Goal: Task Accomplishment & Management: Complete application form

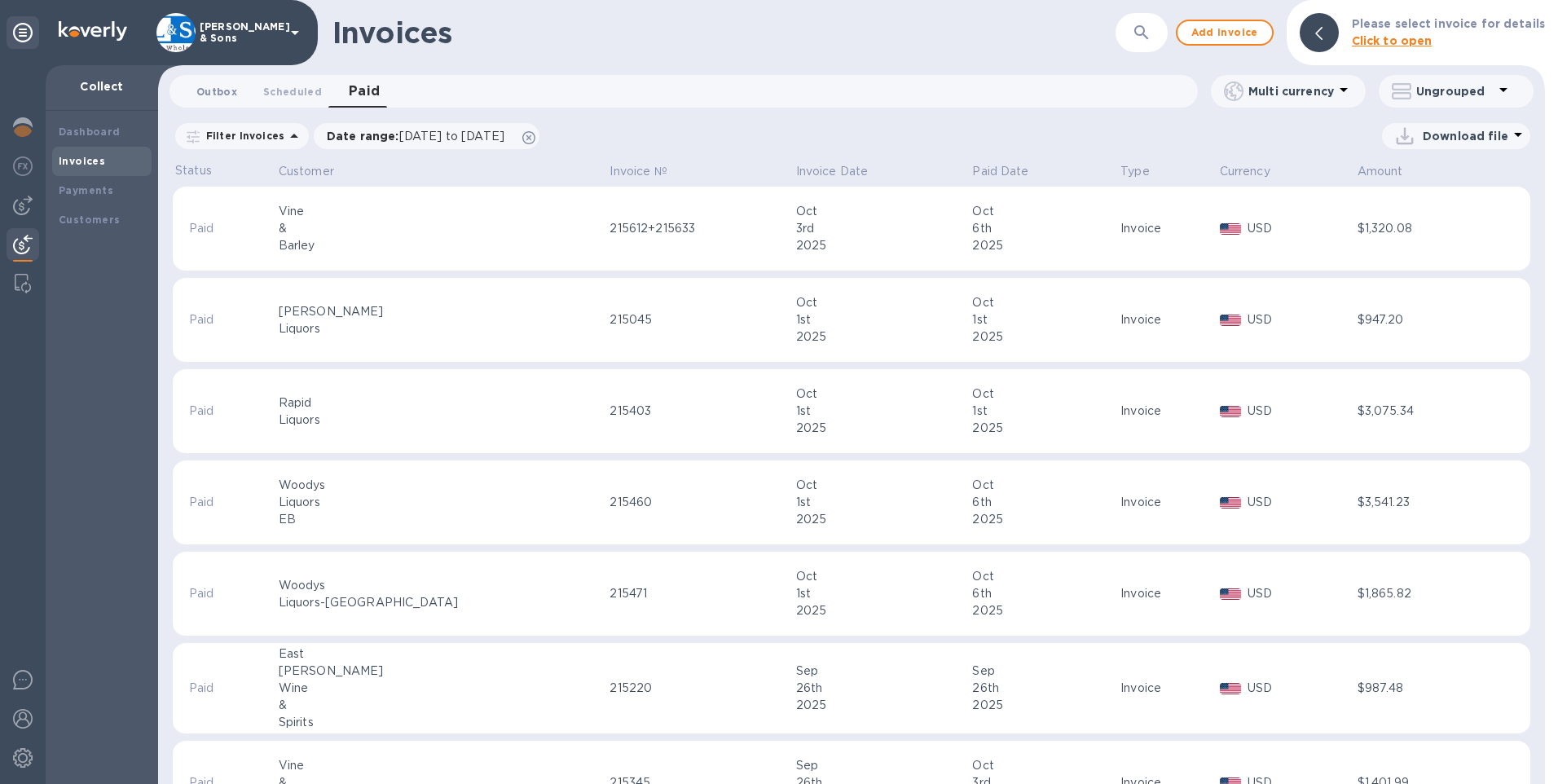
click at [203, 92] on span "Outbox 0" at bounding box center [217, 92] width 41 height 17
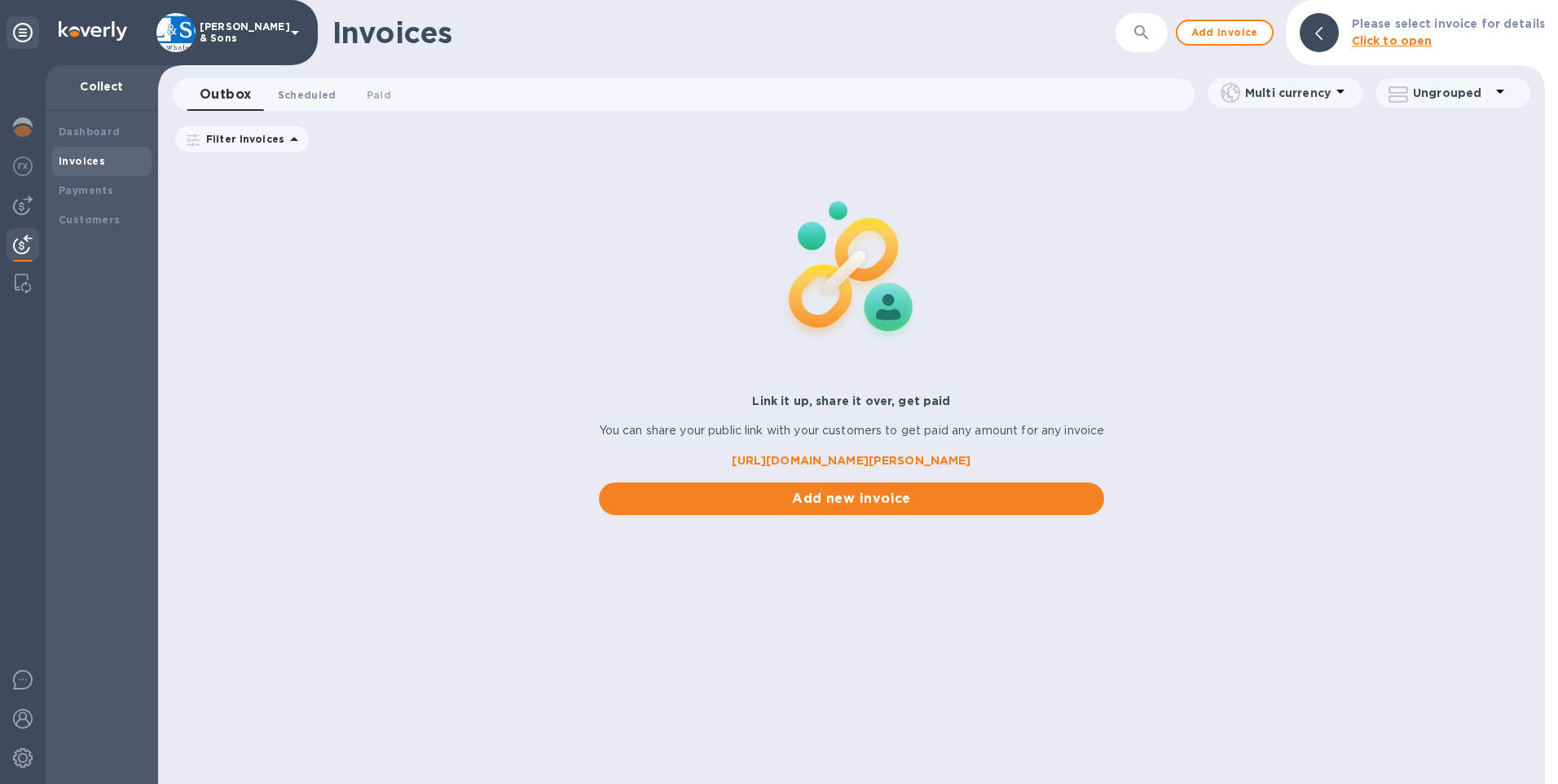
click at [296, 93] on span "Scheduled 0" at bounding box center [307, 94] width 59 height 17
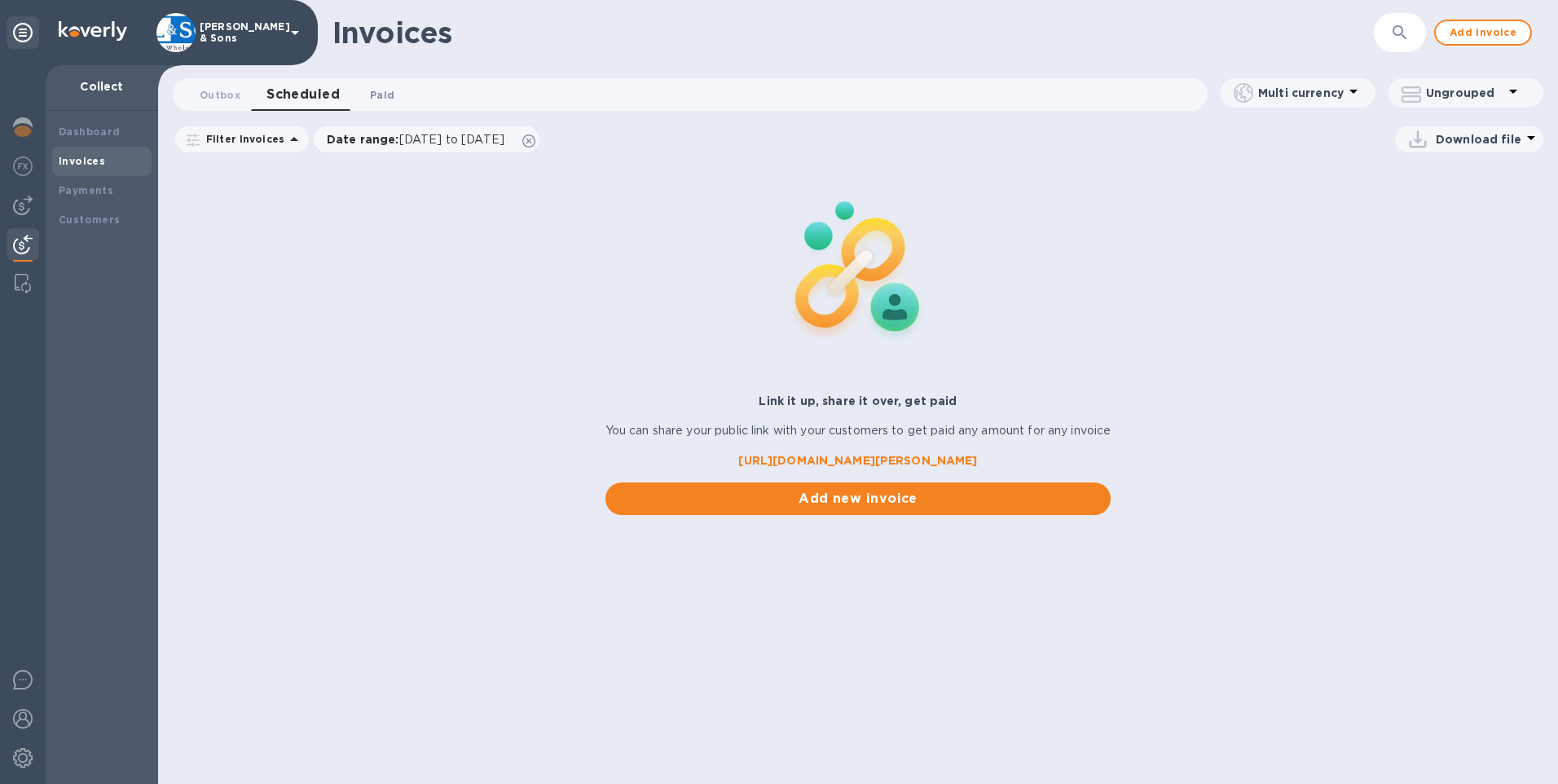
click at [375, 97] on span "Paid 0" at bounding box center [382, 94] width 24 height 17
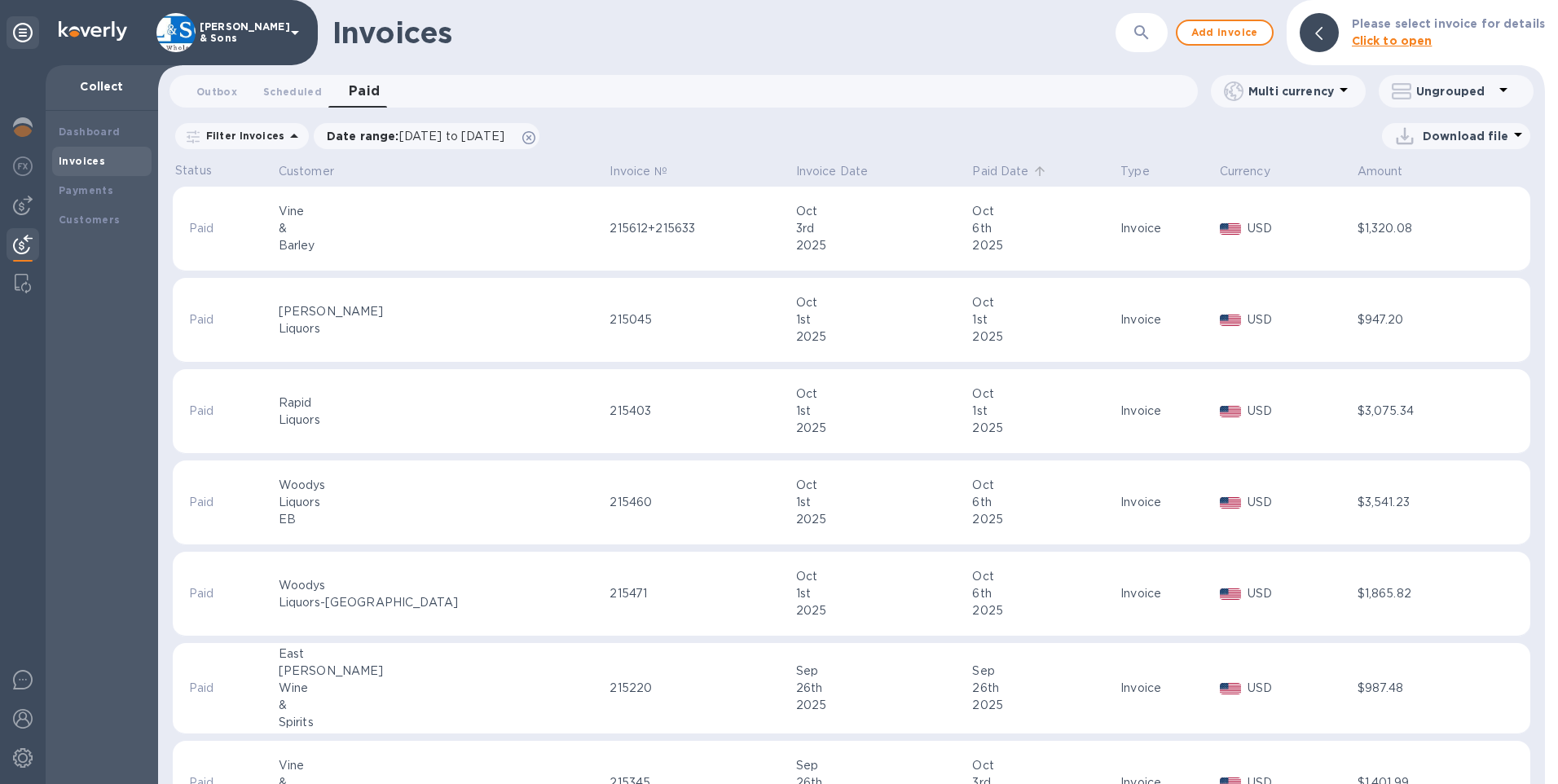
click at [972, 172] on p "Paid Date" at bounding box center [1000, 171] width 56 height 17
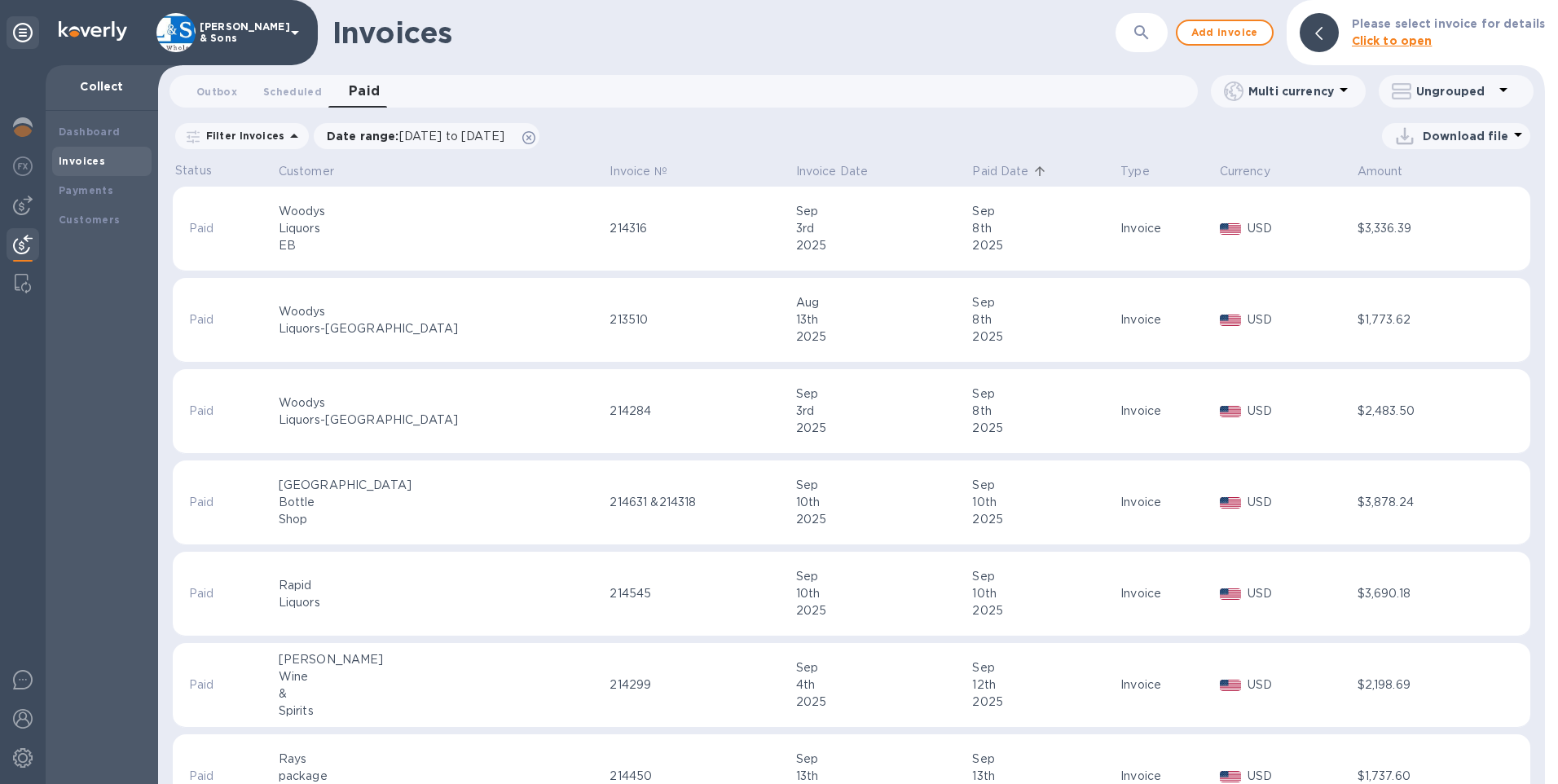
click at [972, 171] on p "Paid Date" at bounding box center [1000, 171] width 56 height 17
click at [1239, 44] on button "Add invoice" at bounding box center [1225, 33] width 98 height 26
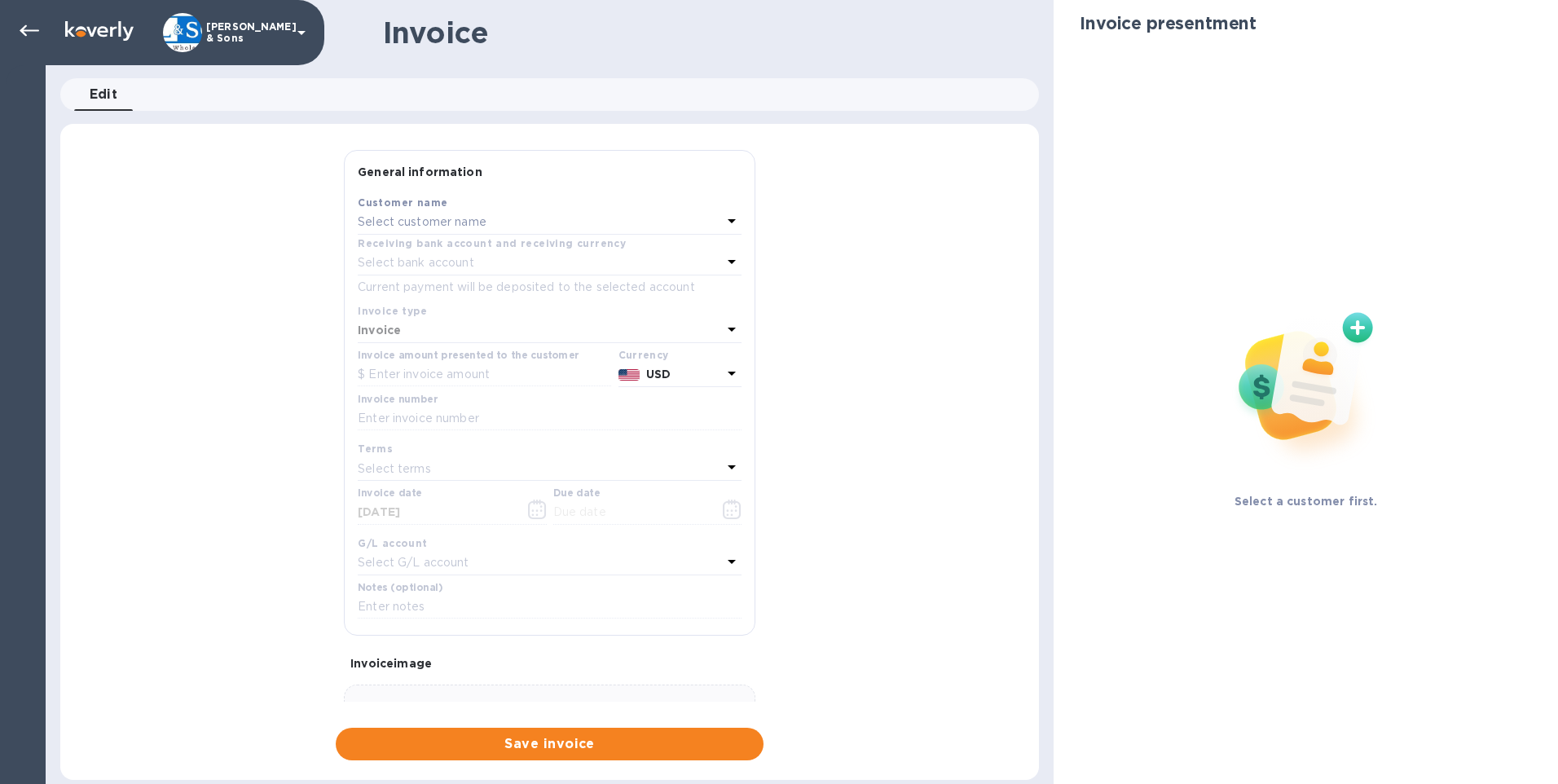
click at [473, 224] on p "Select customer name" at bounding box center [423, 221] width 129 height 17
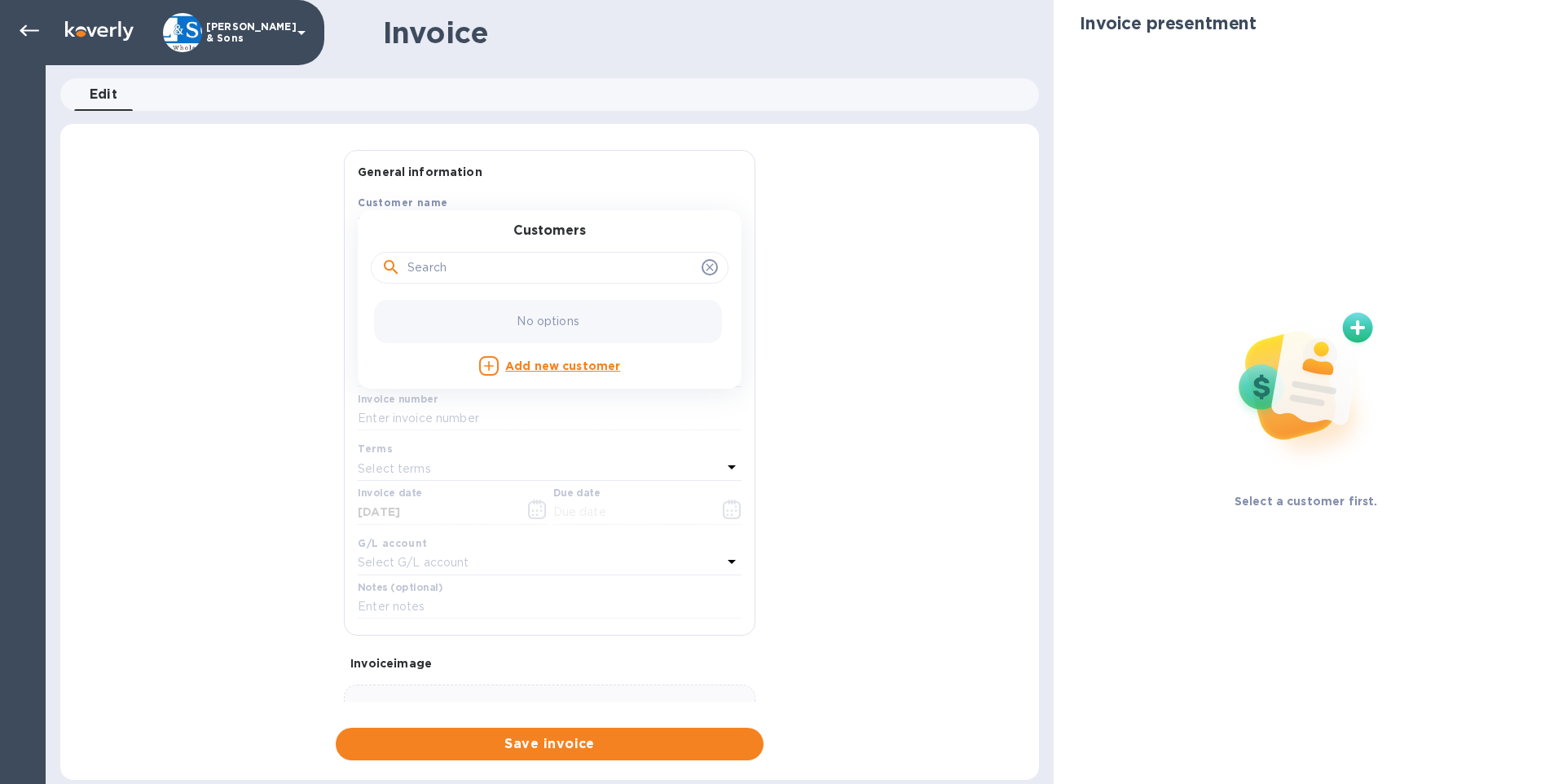
click at [484, 269] on input "text" at bounding box center [550, 267] width 287 height 24
type input "harmony"
click at [19, 26] on div at bounding box center [29, 31] width 33 height 33
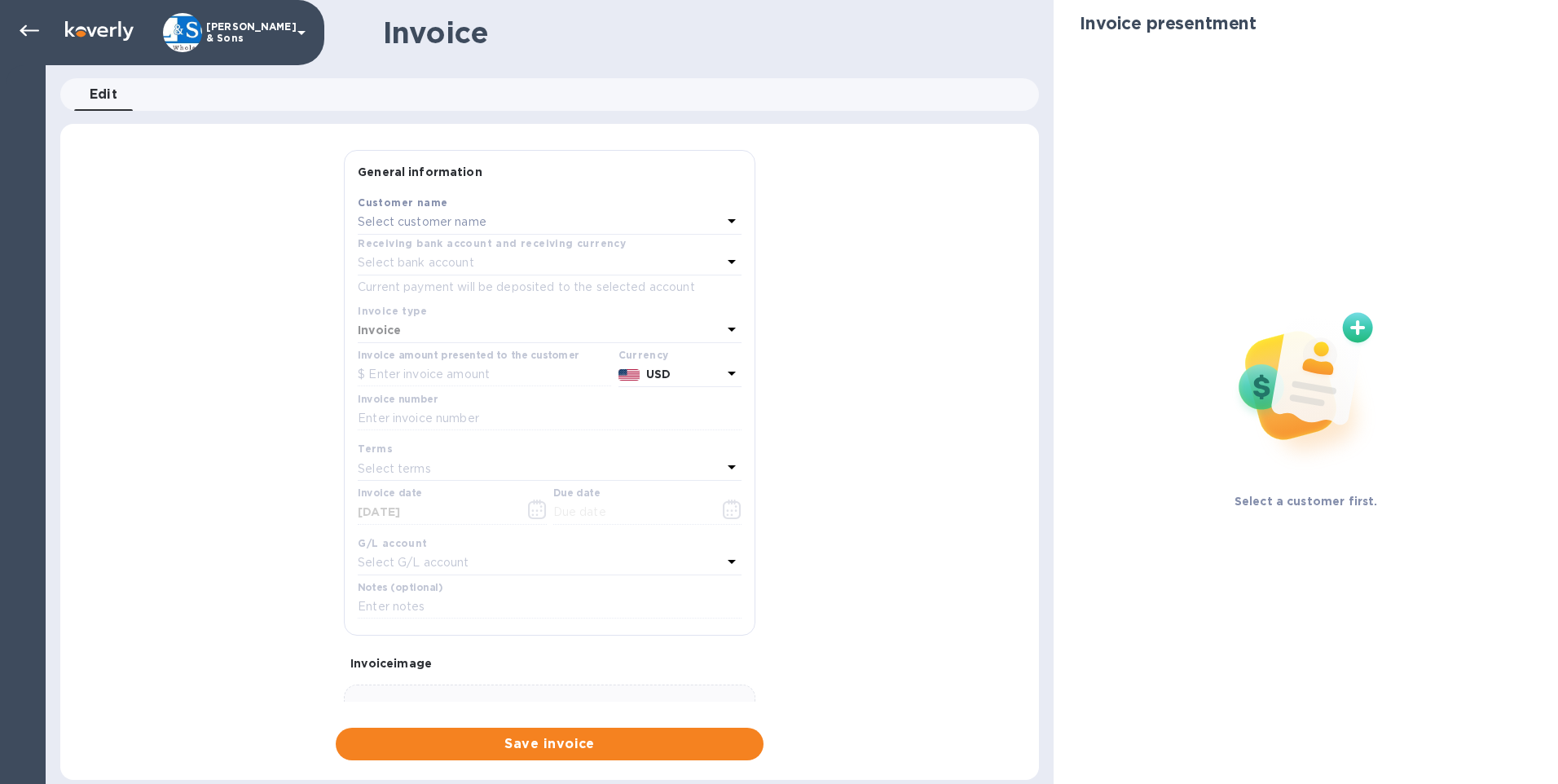
click at [423, 224] on p "Select customer name" at bounding box center [423, 221] width 129 height 17
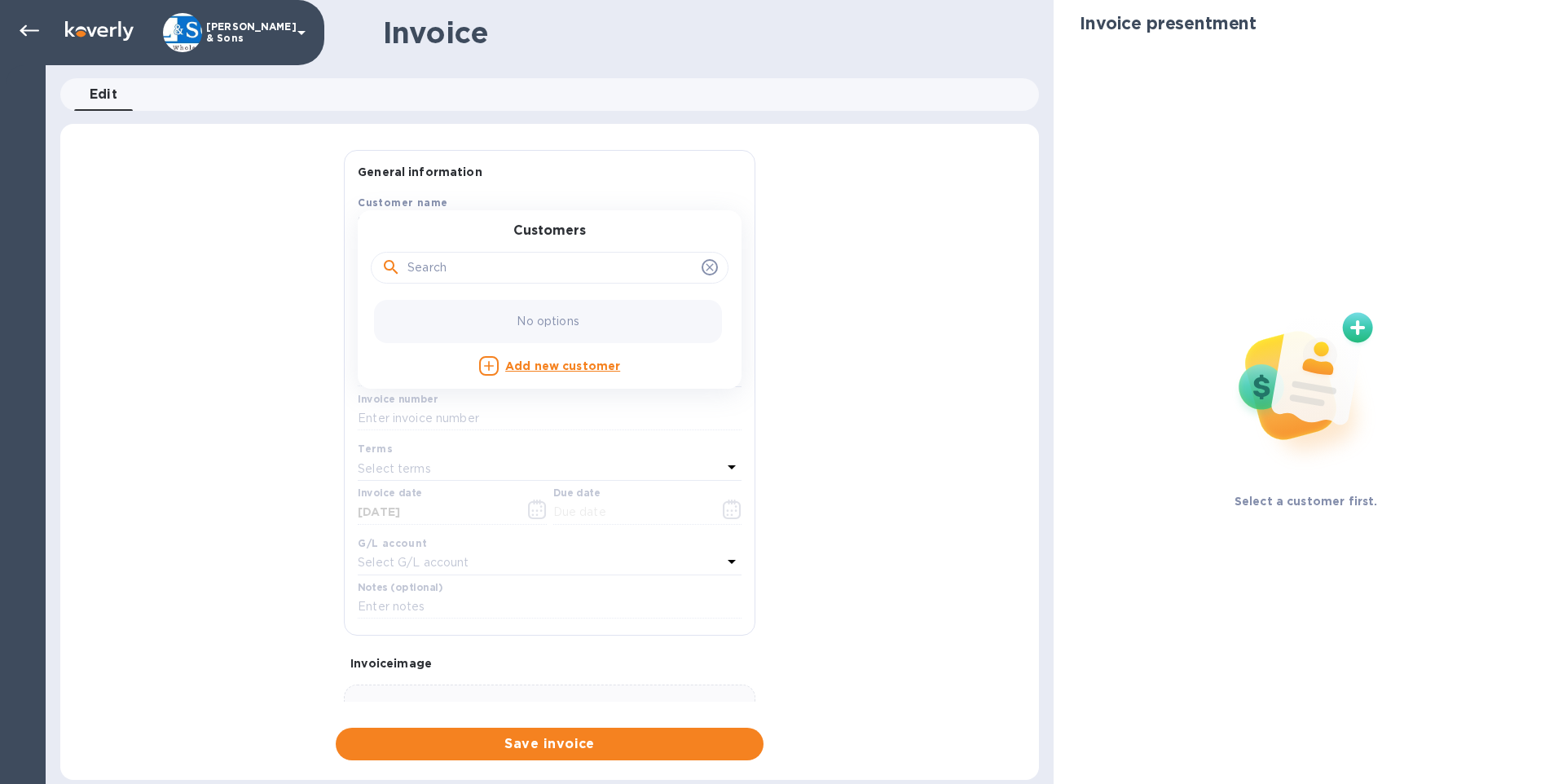
click at [575, 320] on p "No options" at bounding box center [548, 321] width 62 height 17
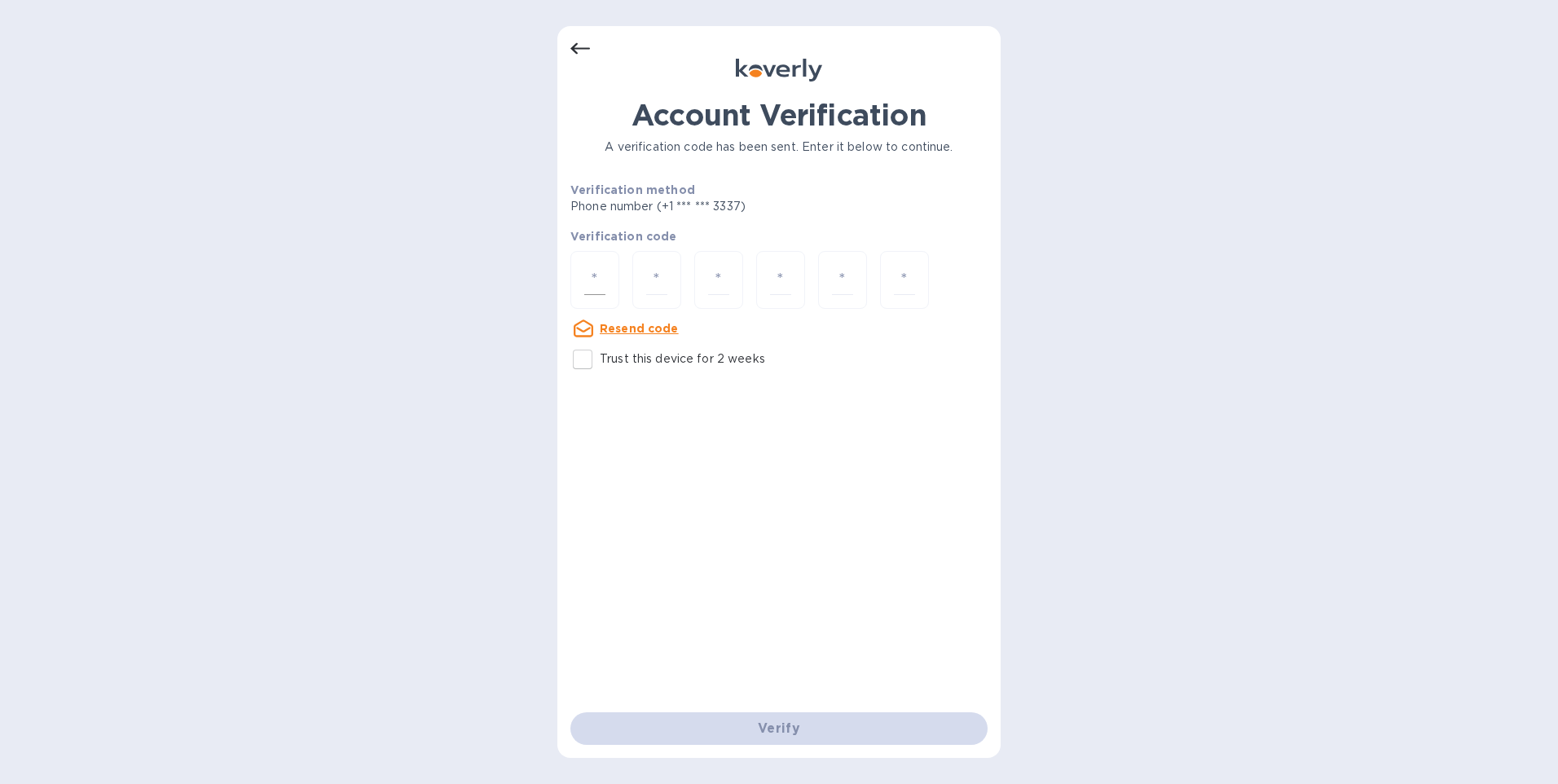
click at [593, 275] on input "number" at bounding box center [594, 279] width 21 height 30
type input "1"
type input "9"
type input "3"
type input "6"
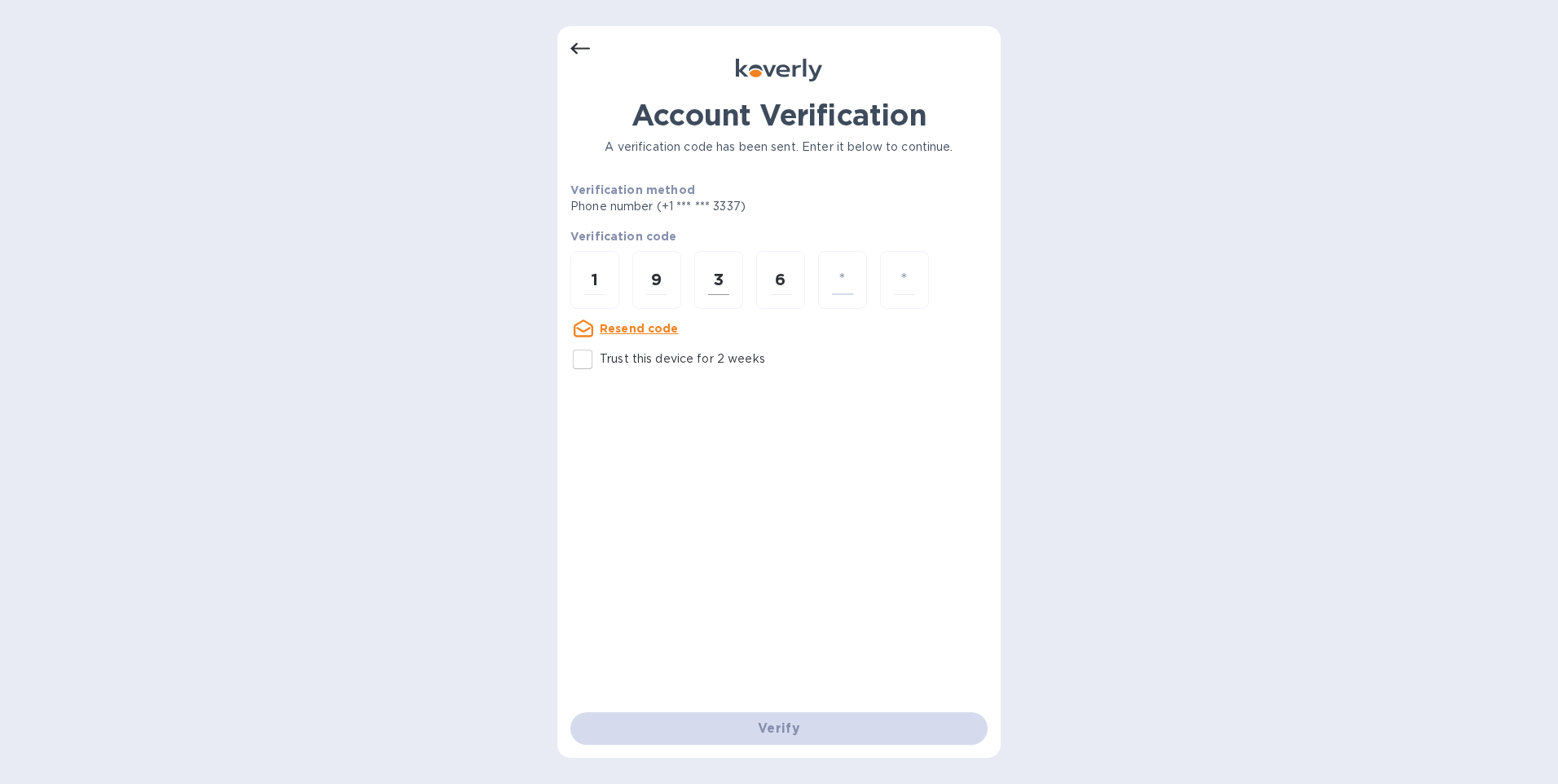
type input "9"
type input "7"
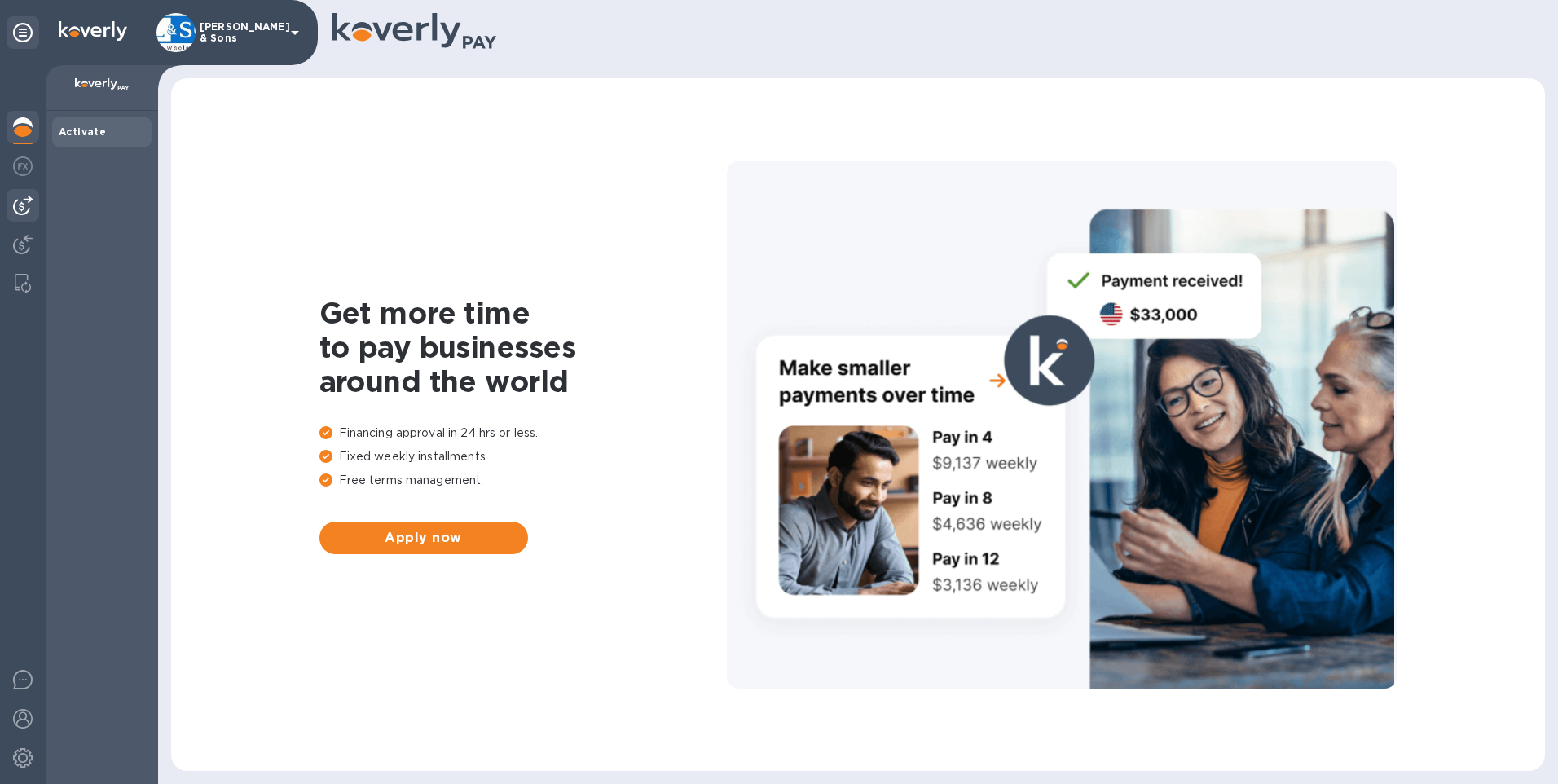
click at [15, 204] on img at bounding box center [23, 206] width 20 height 20
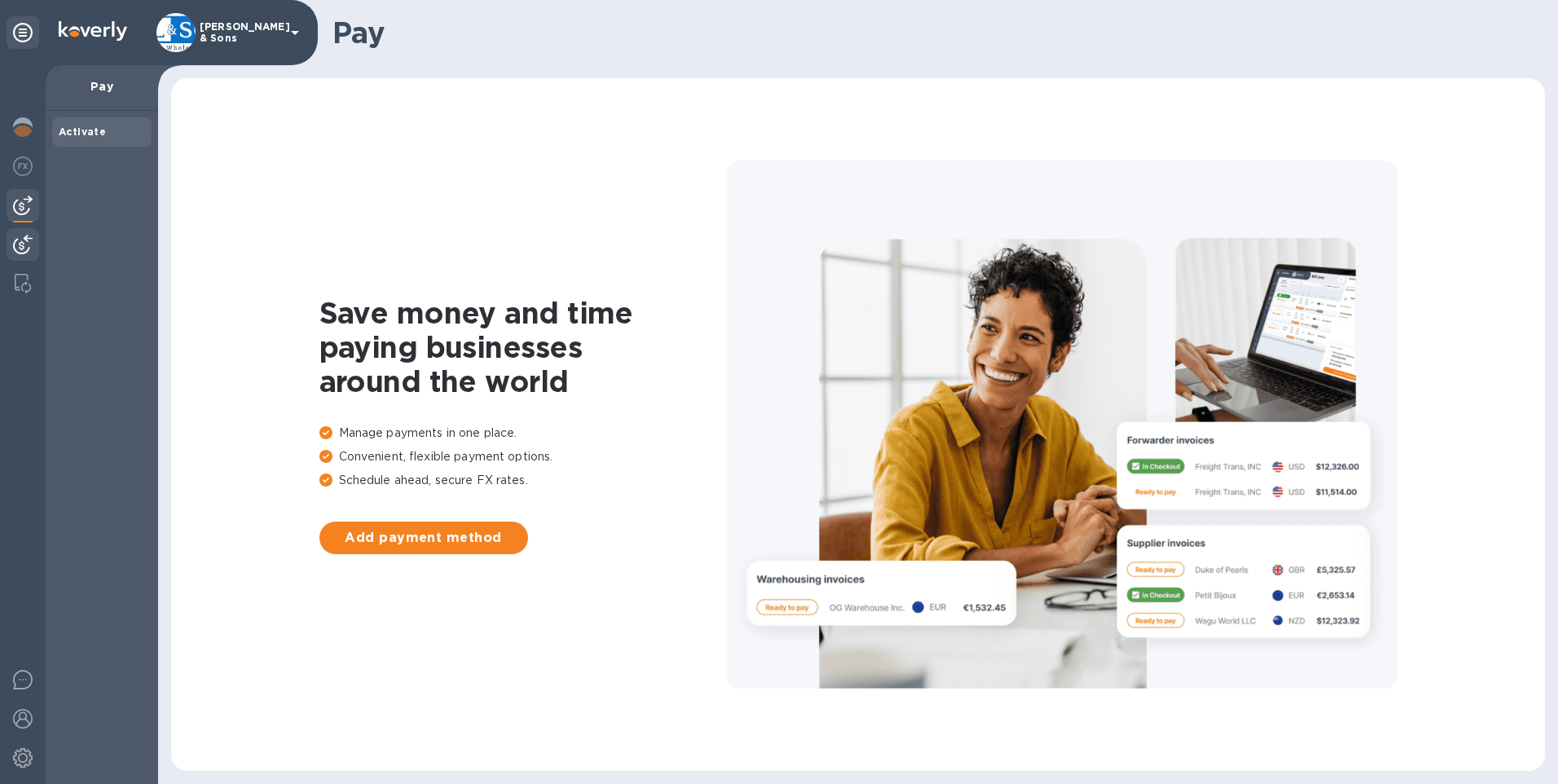
click at [13, 240] on img at bounding box center [23, 245] width 20 height 20
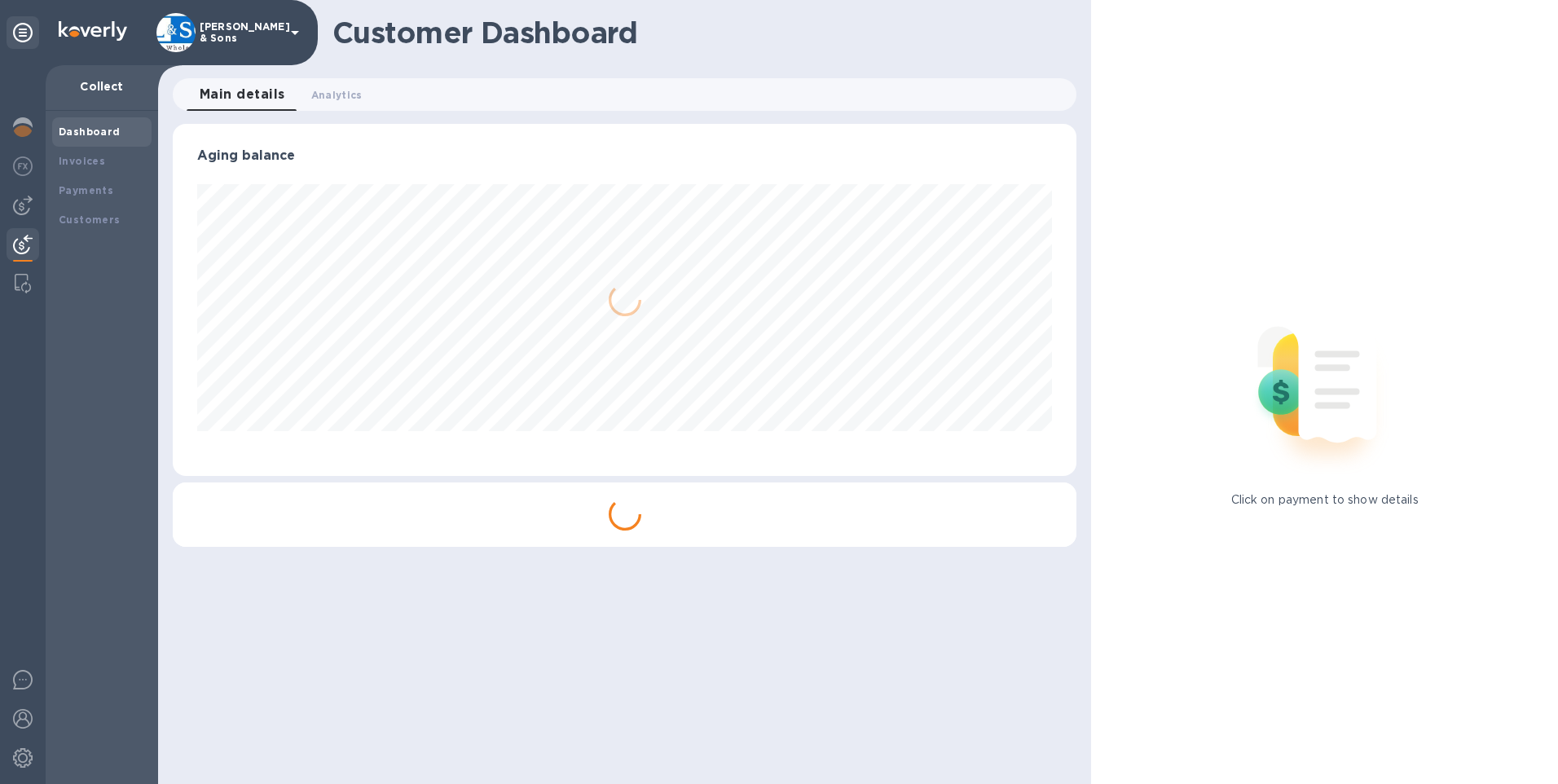
scroll to position [352, 905]
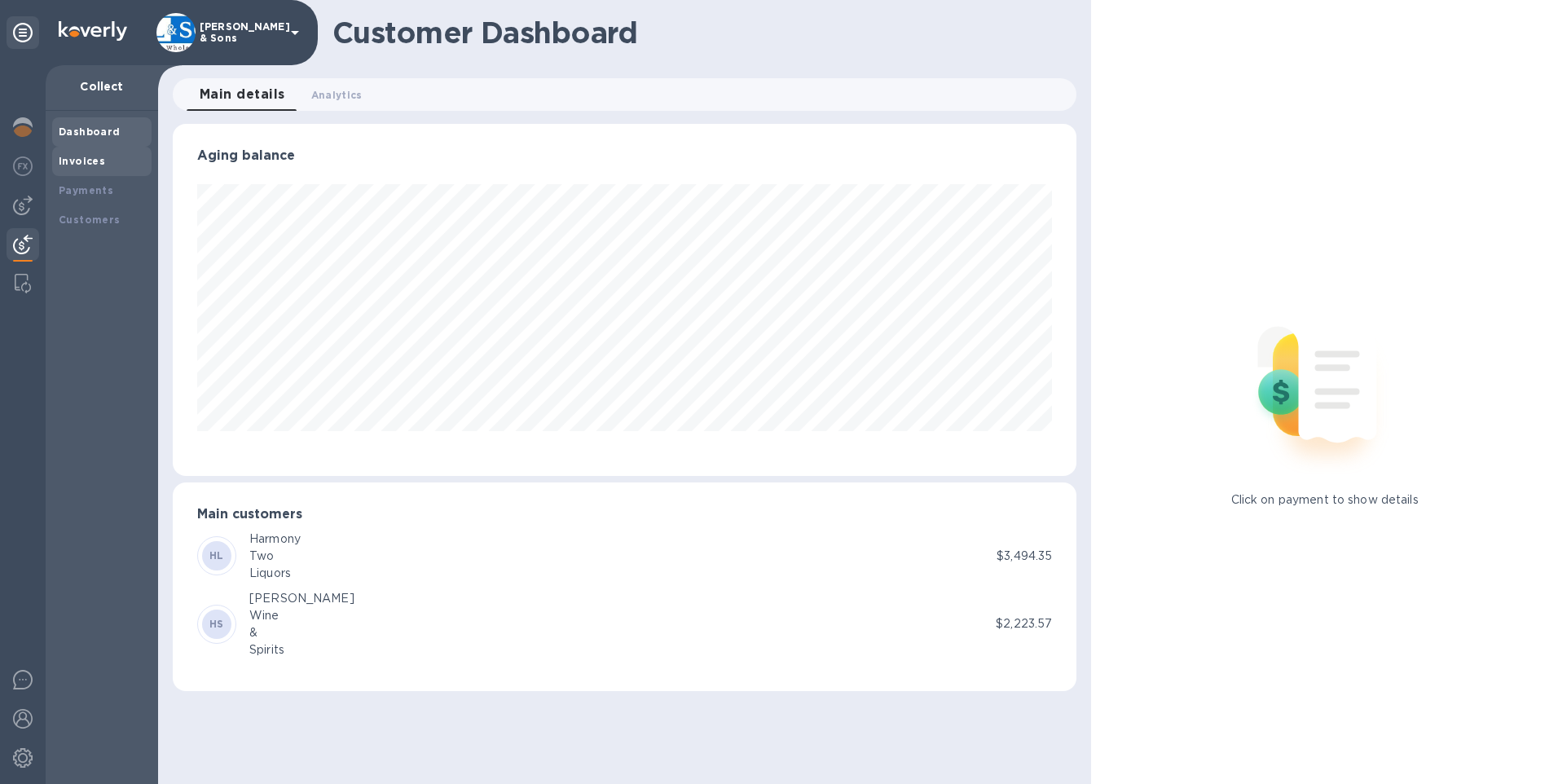
click at [93, 157] on b "Invoices" at bounding box center [82, 160] width 46 height 12
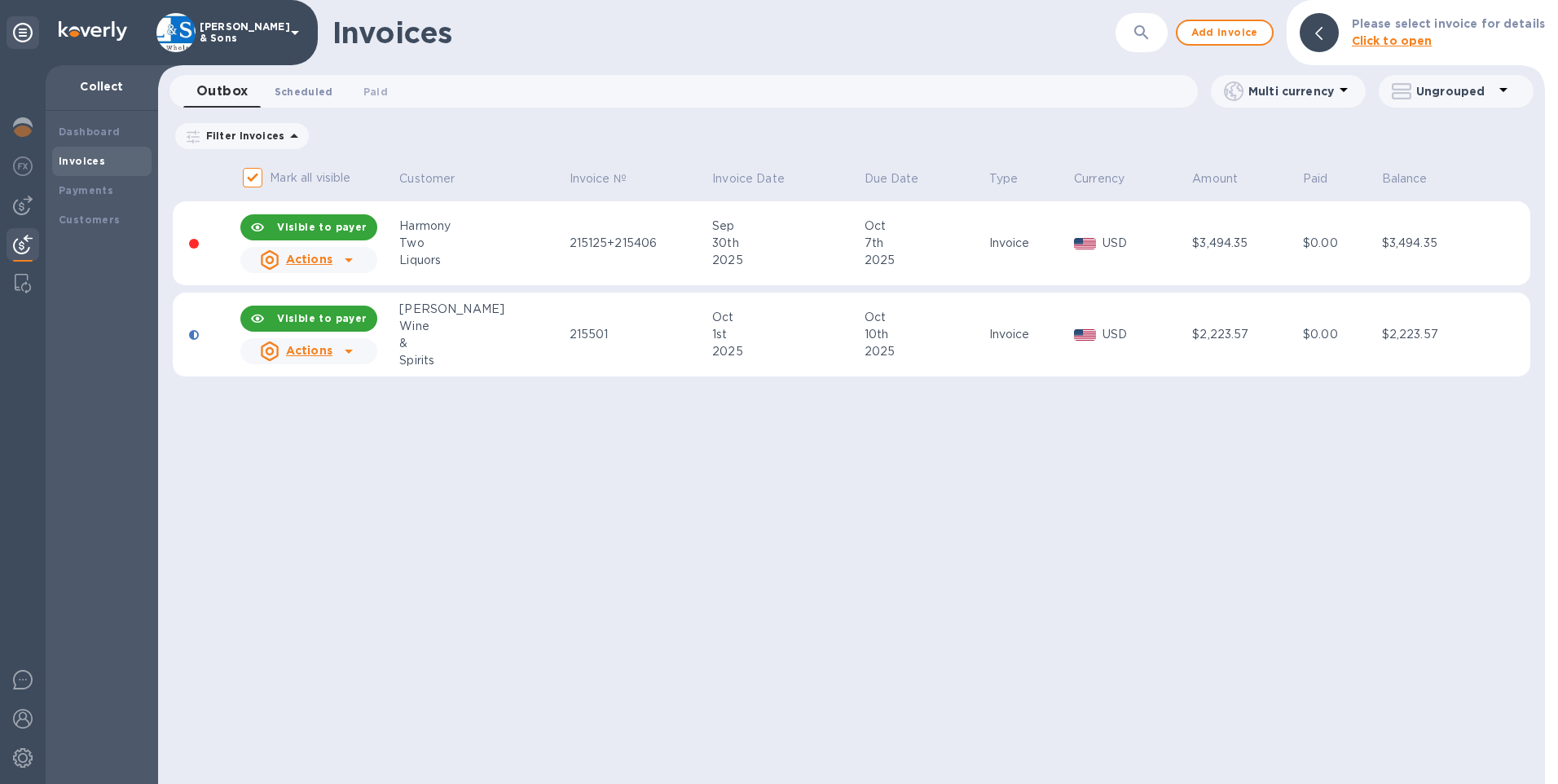
click at [298, 101] on button "Scheduled 0" at bounding box center [304, 92] width 84 height 33
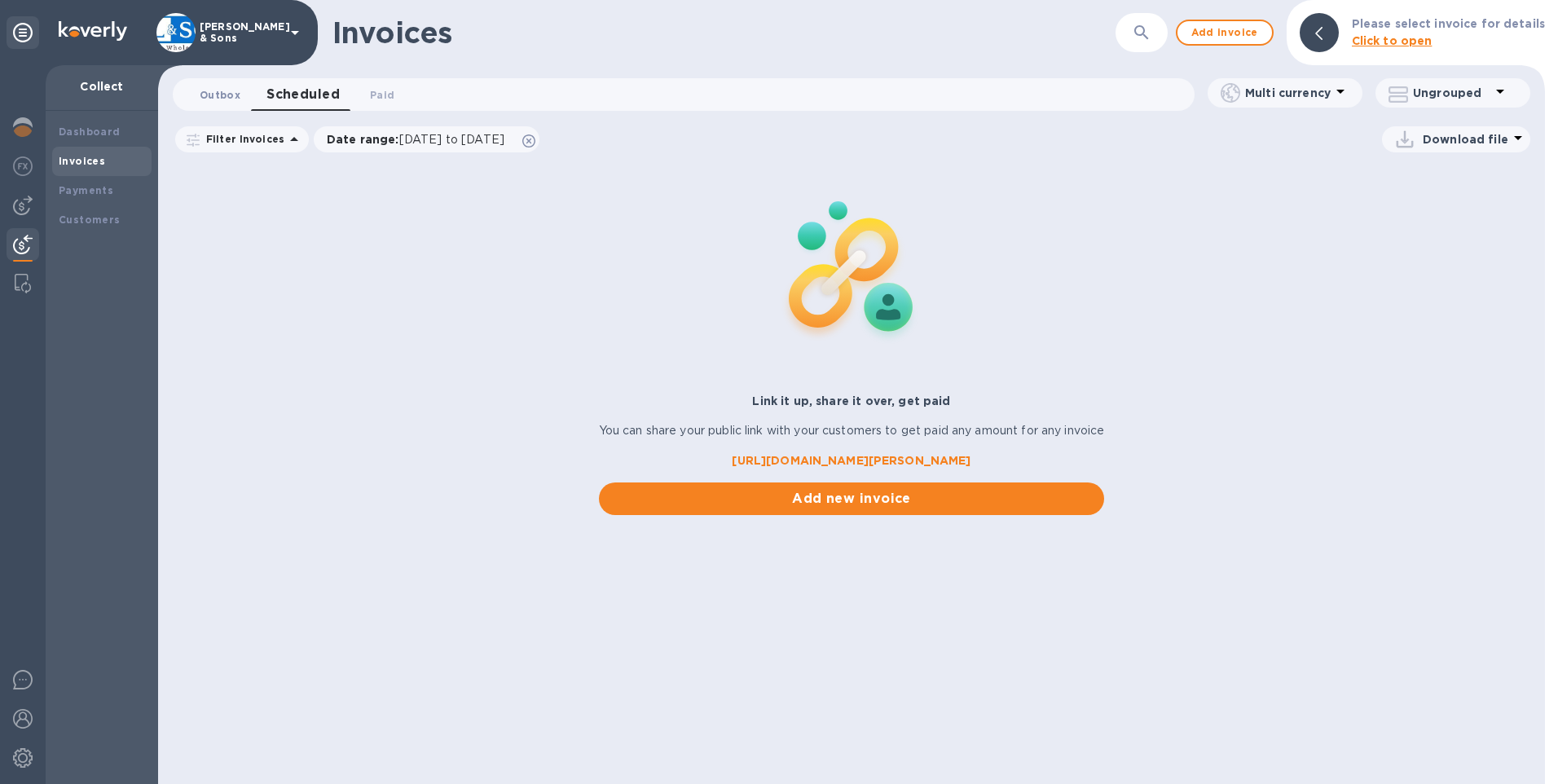
click at [219, 101] on span "Outbox 0" at bounding box center [219, 94] width 41 height 17
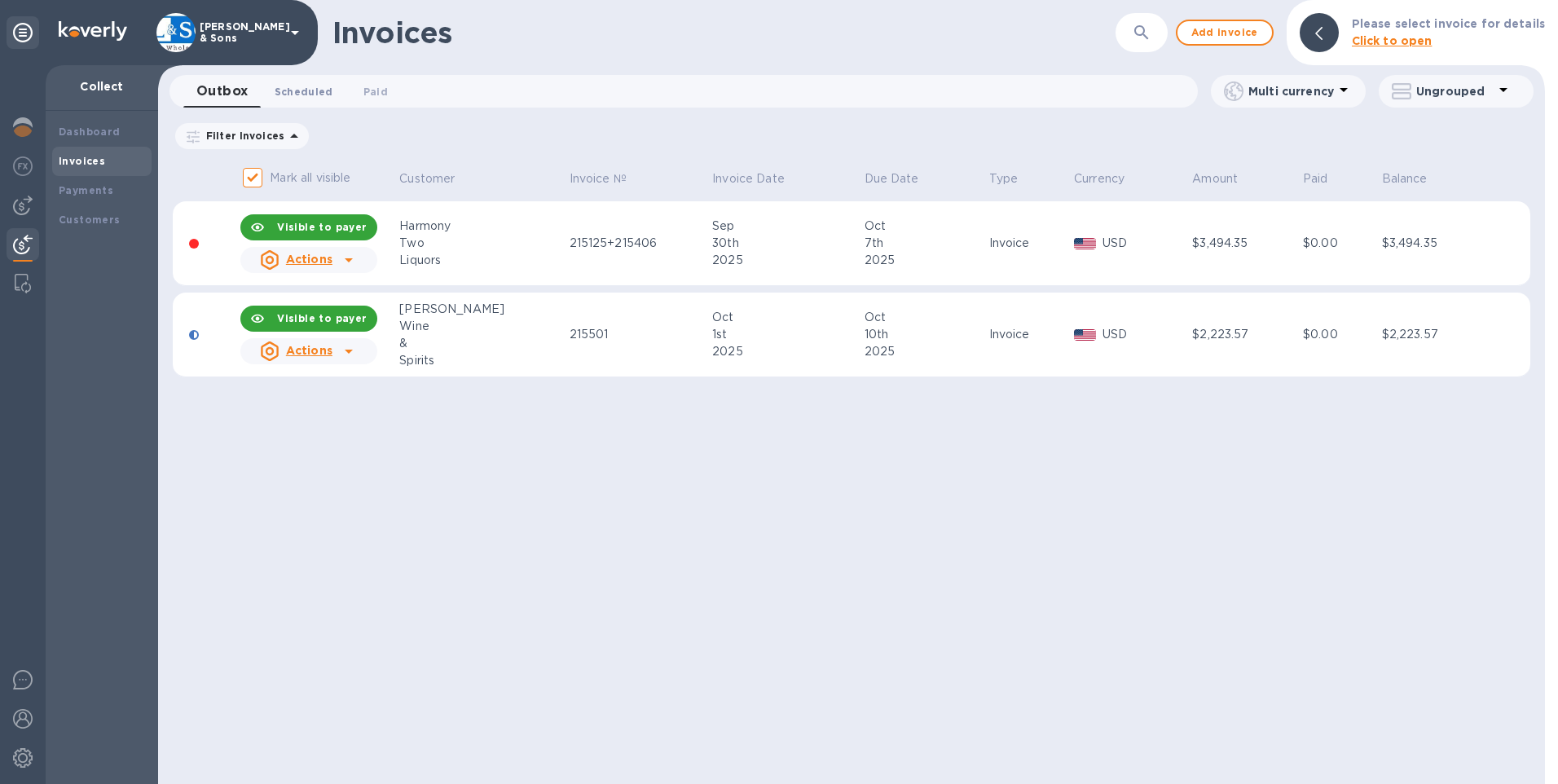
click at [303, 93] on span "Scheduled 0" at bounding box center [304, 92] width 59 height 17
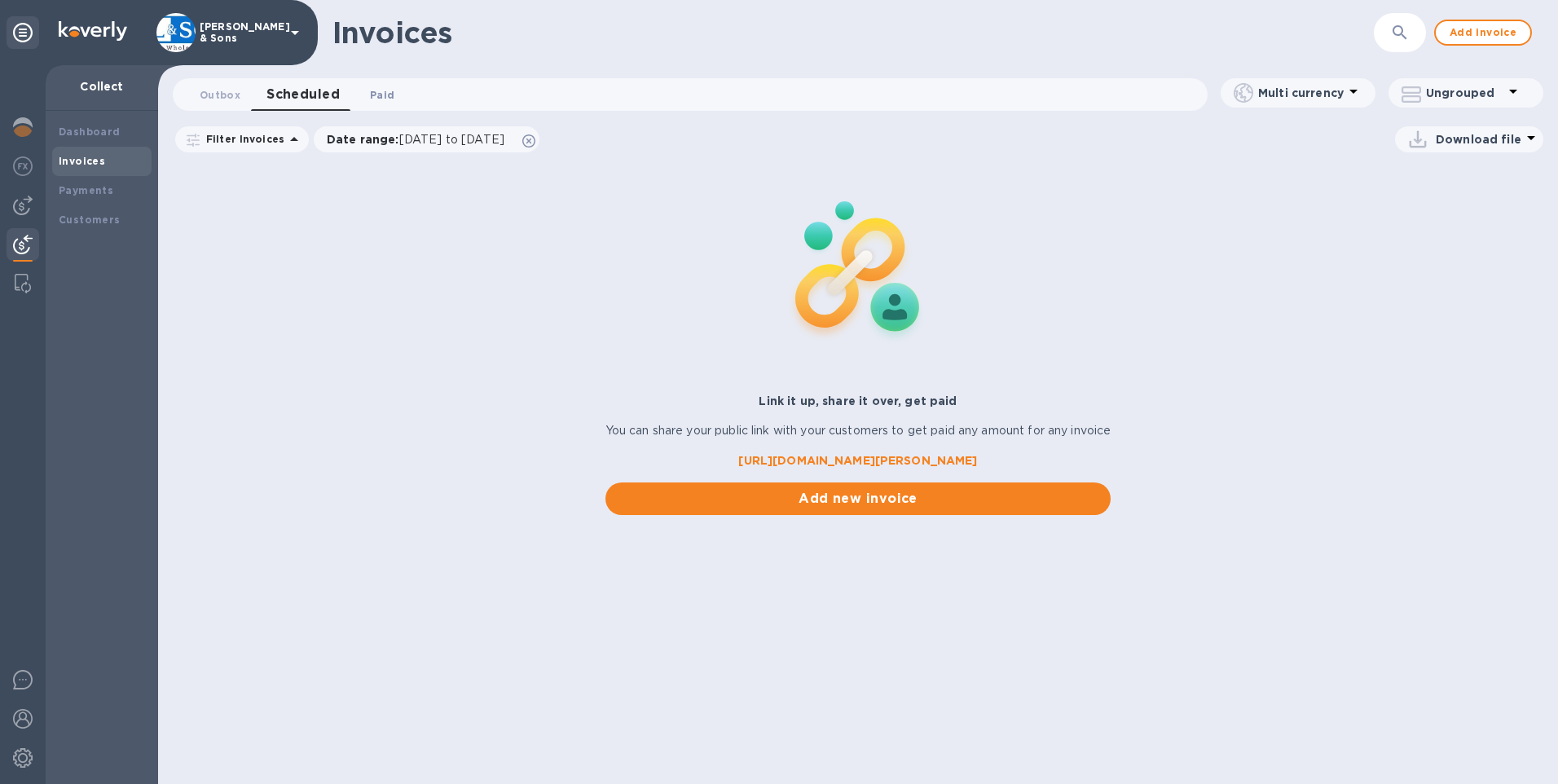
click at [376, 100] on span "Paid 0" at bounding box center [382, 94] width 24 height 17
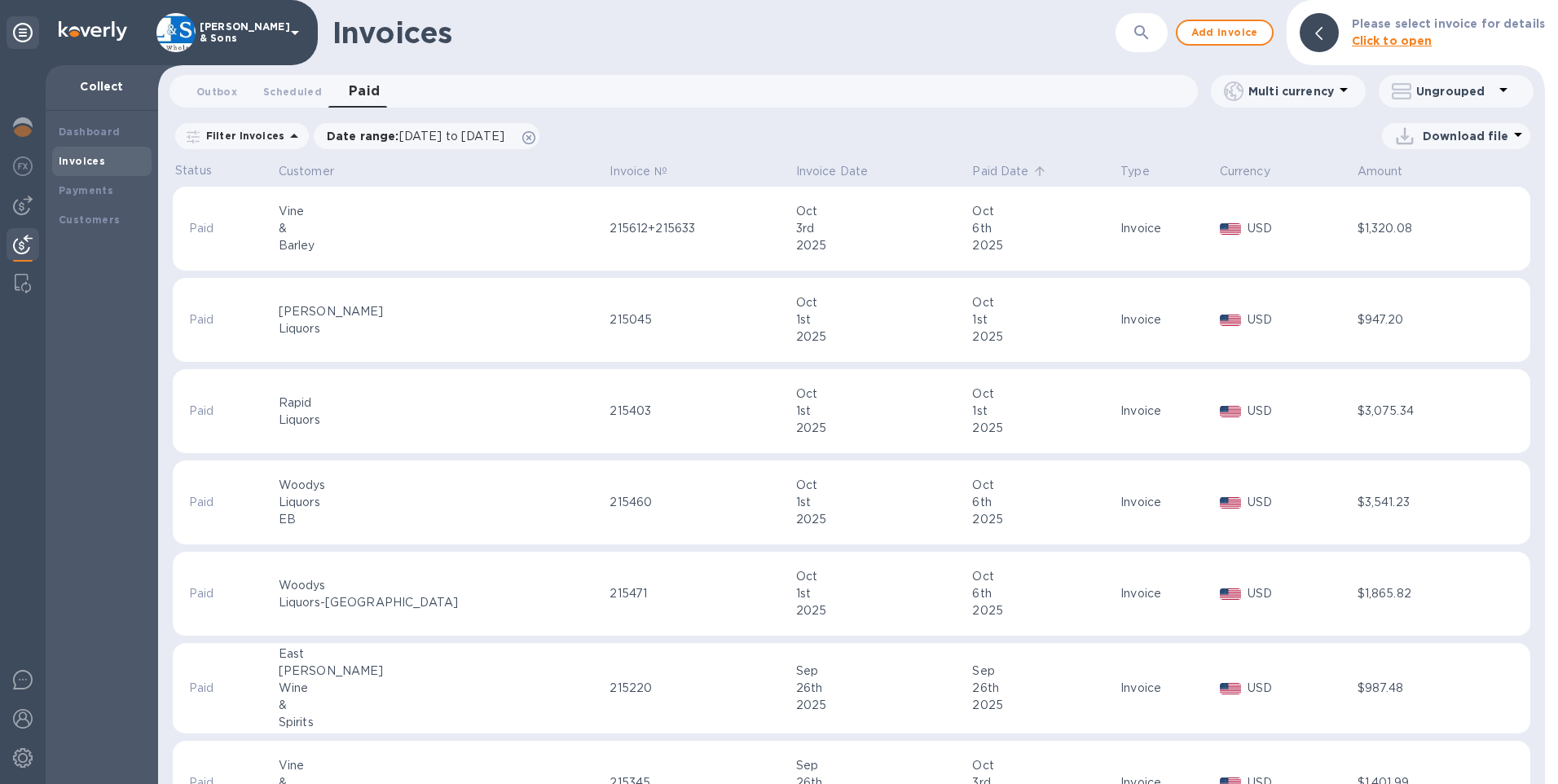
click at [972, 176] on p "Paid Date" at bounding box center [1000, 171] width 56 height 17
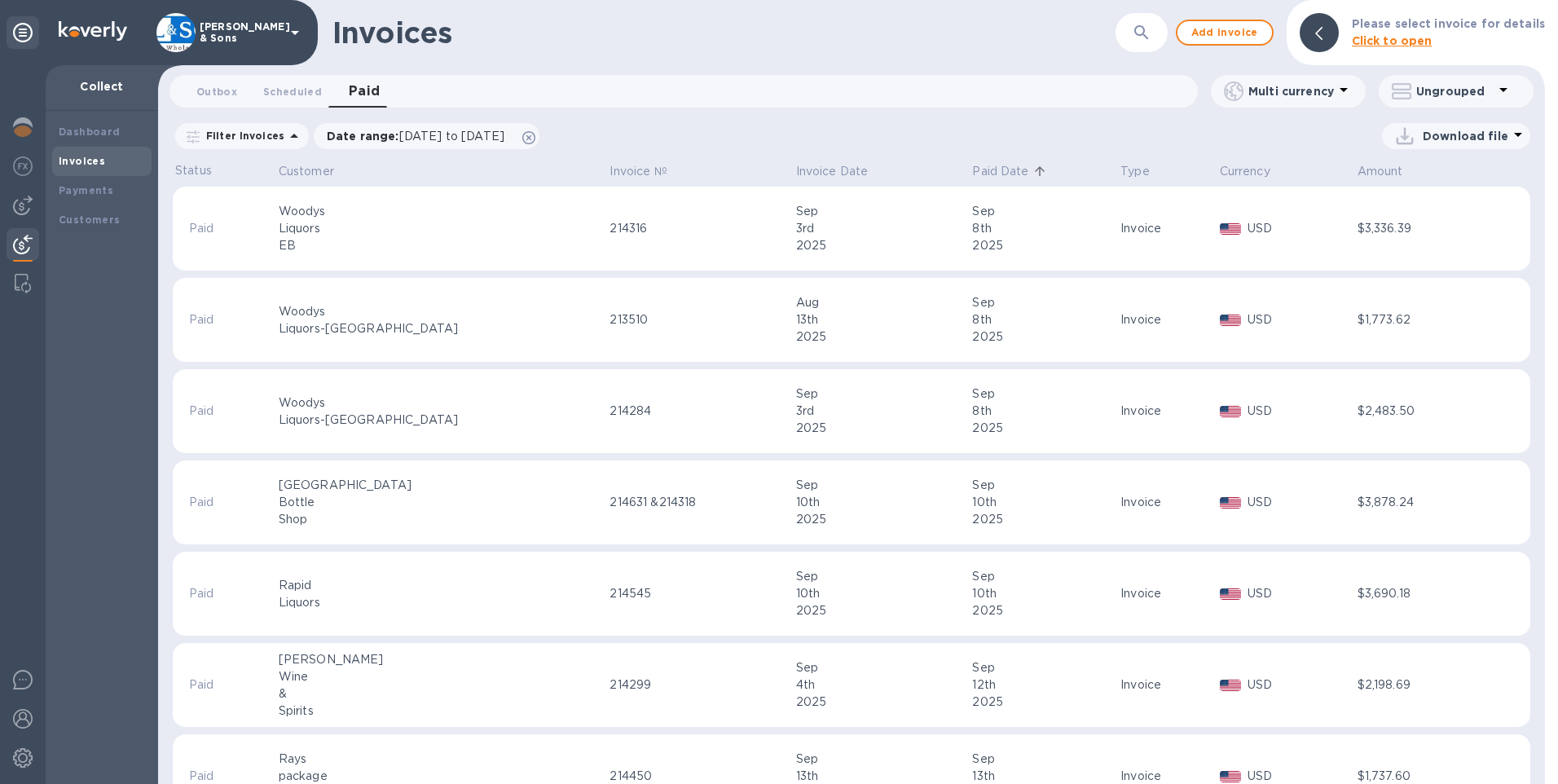
click at [972, 173] on p "Paid Date" at bounding box center [1000, 171] width 56 height 17
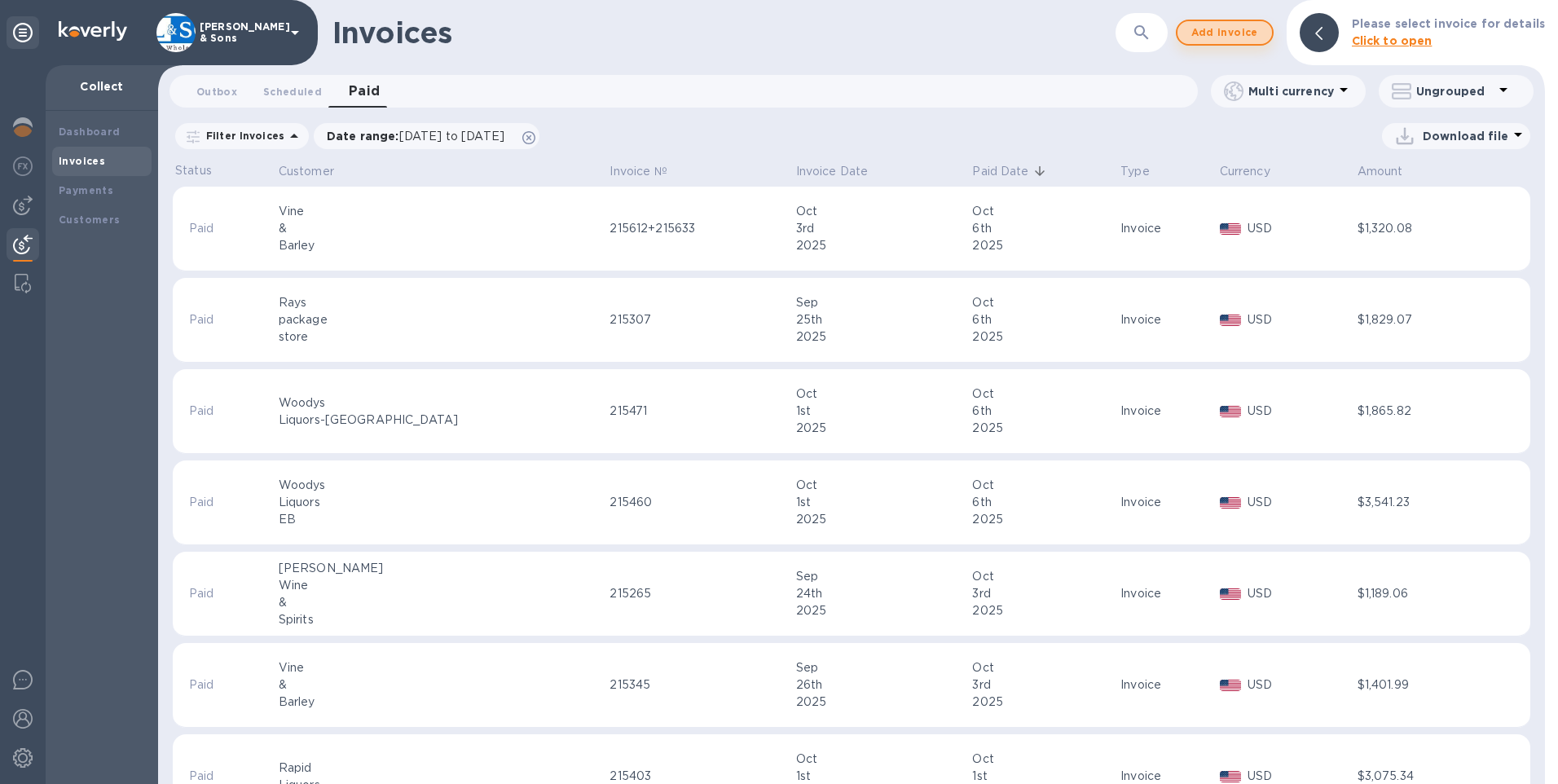
click at [1219, 35] on span "Add invoice" at bounding box center [1224, 33] width 68 height 20
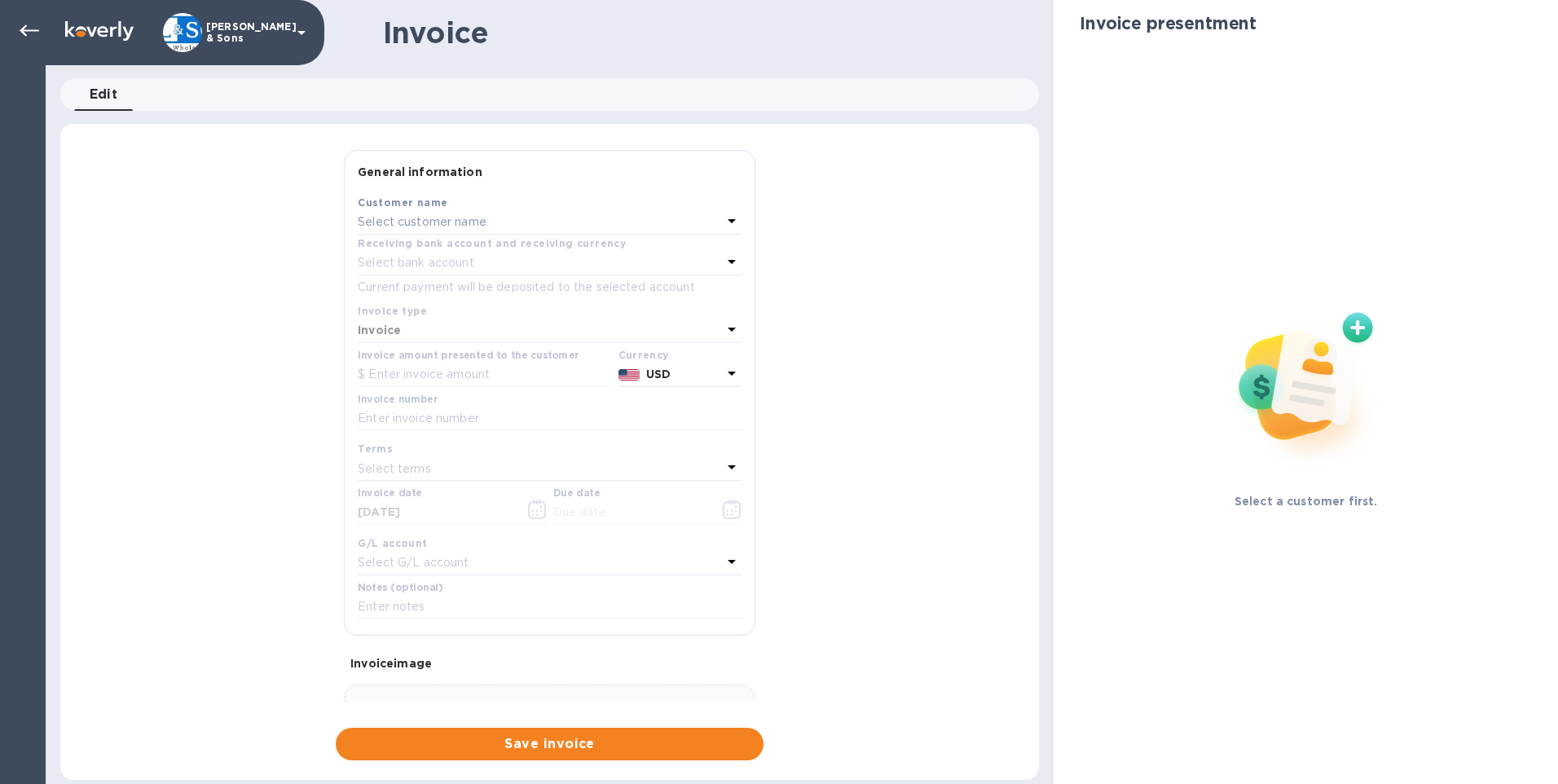
click at [537, 228] on div "Select customer name" at bounding box center [540, 222] width 365 height 23
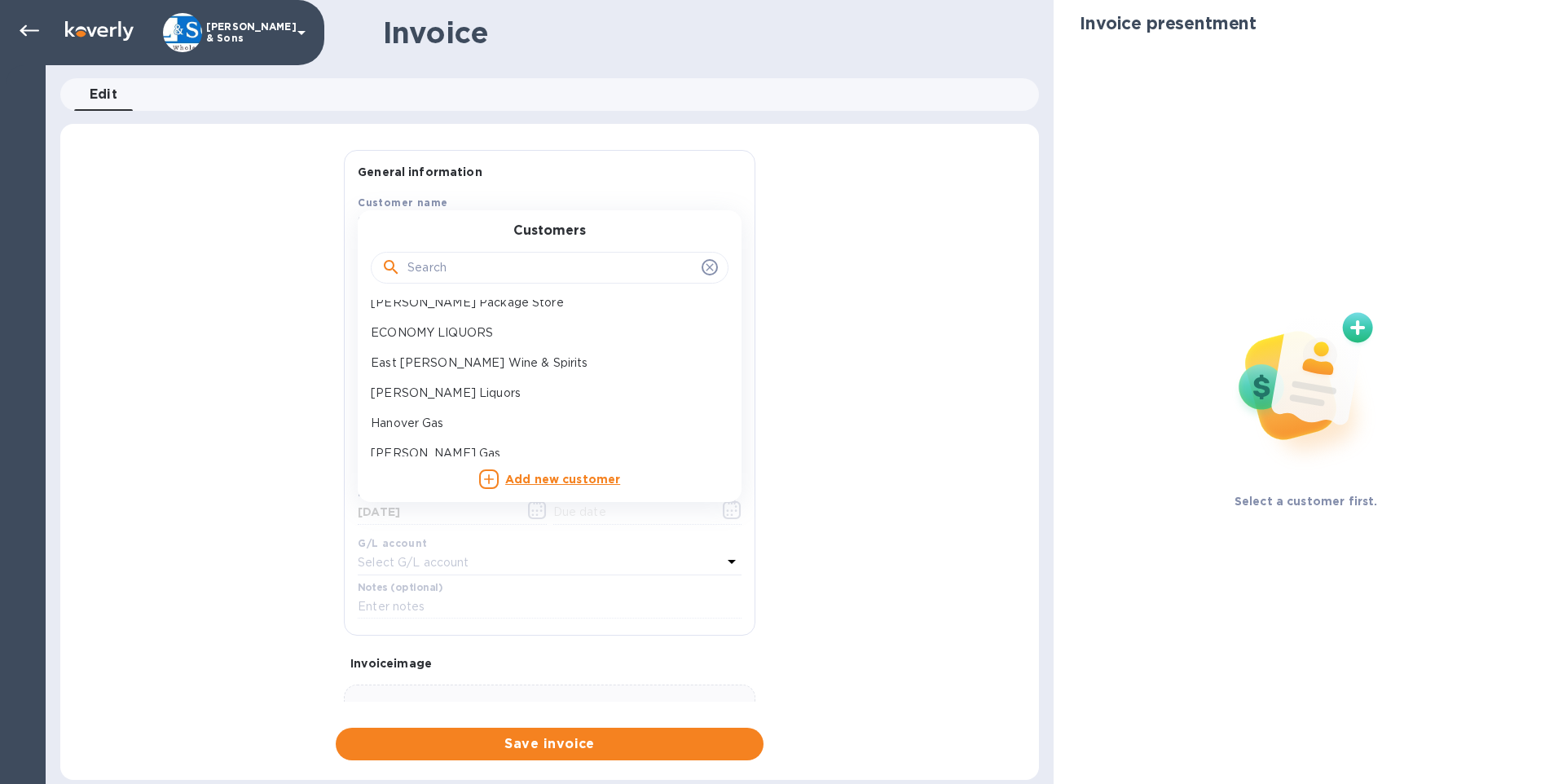
scroll to position [245, 0]
click at [482, 435] on p "Harmony Two Liquors" at bounding box center [543, 431] width 345 height 17
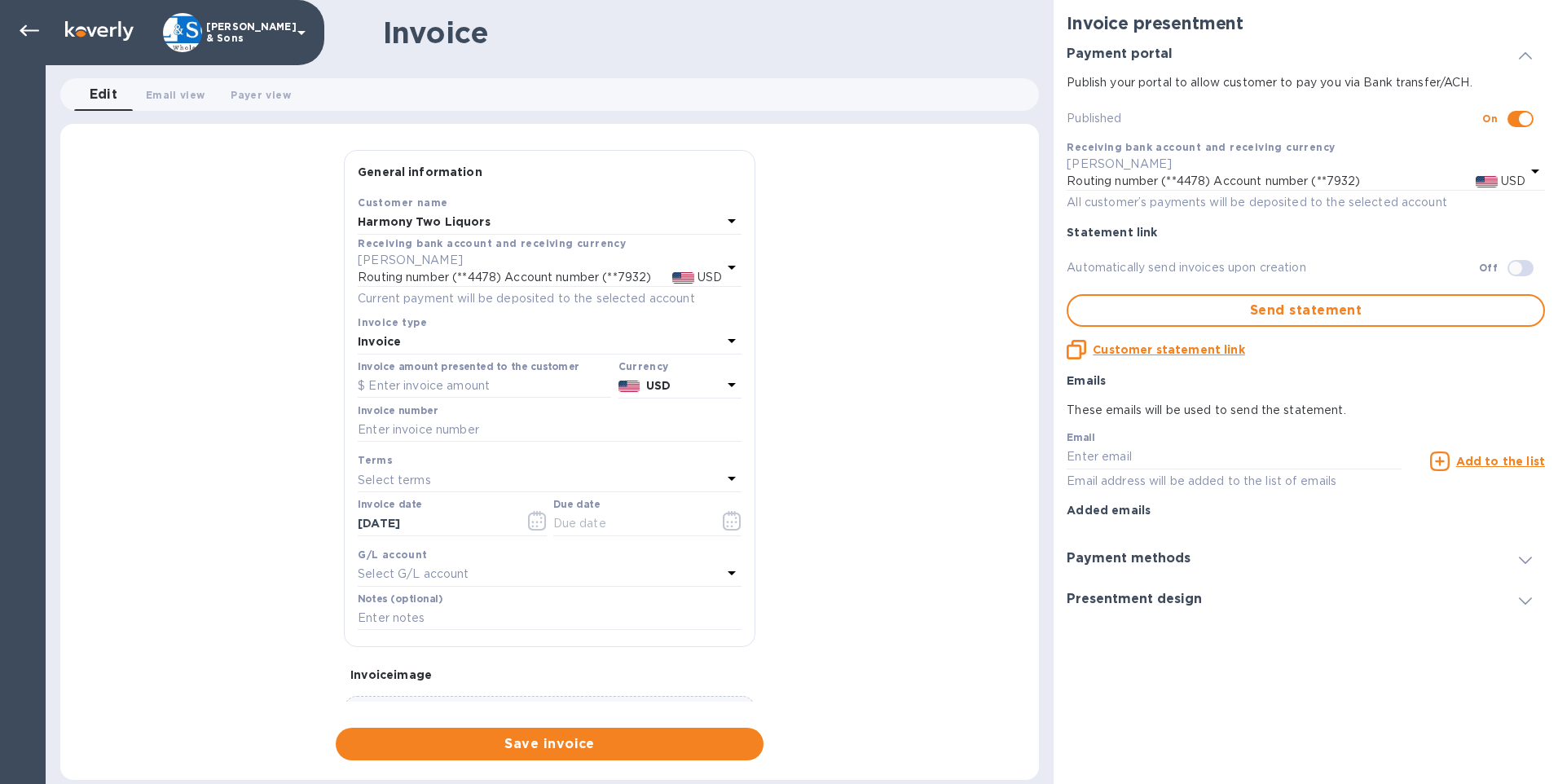
checkbox input "true"
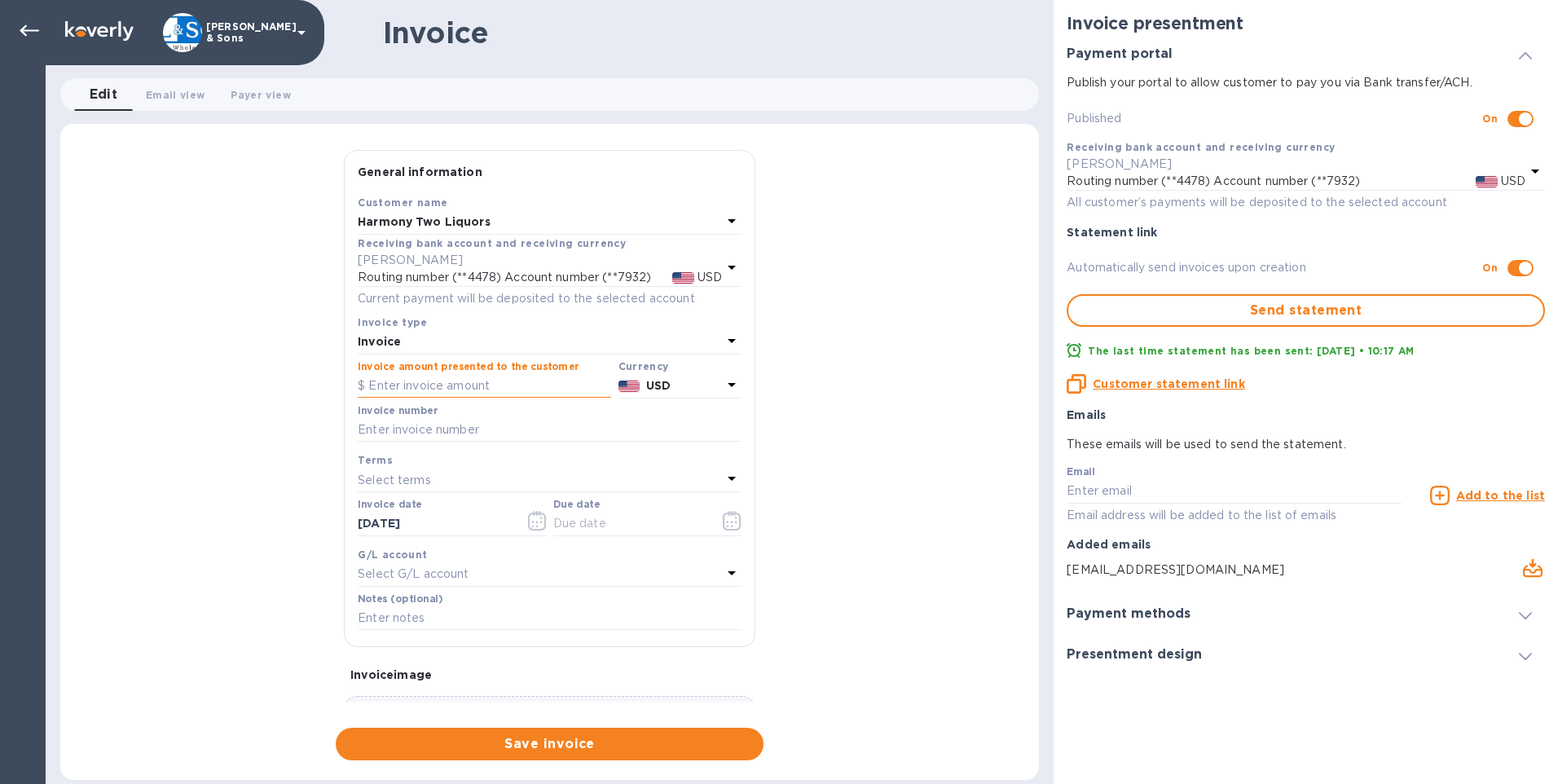
click at [423, 382] on input "text" at bounding box center [485, 386] width 254 height 24
type input "4,553.95"
click at [443, 434] on input "text" at bounding box center [550, 430] width 384 height 24
type input "215695 + 215864"
click at [400, 519] on input "10/08/2025" at bounding box center [435, 523] width 154 height 24
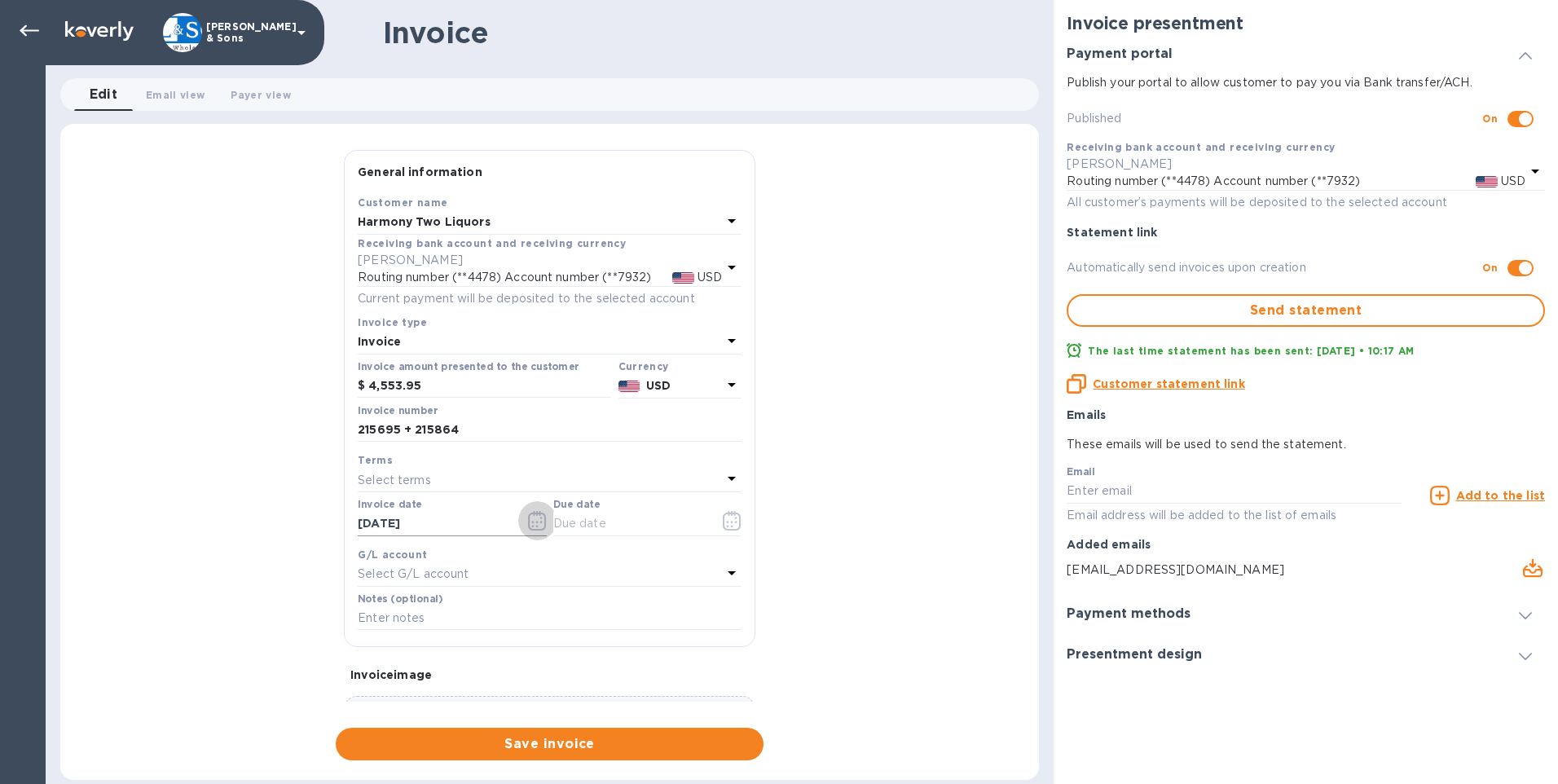
click at [534, 519] on icon "button" at bounding box center [537, 521] width 19 height 20
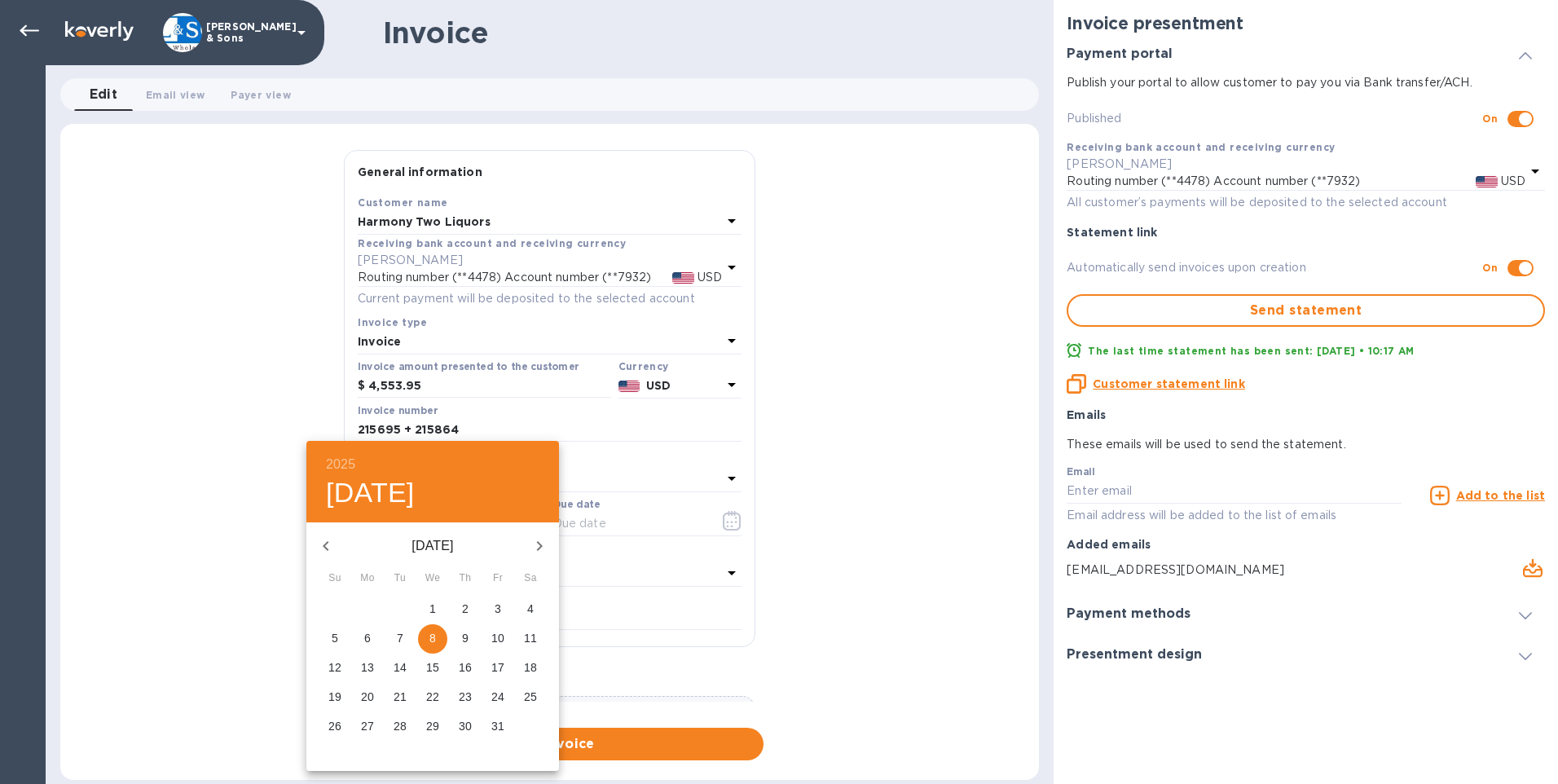
click at [402, 632] on p "7" at bounding box center [400, 638] width 6 height 16
type input "10/07/2025"
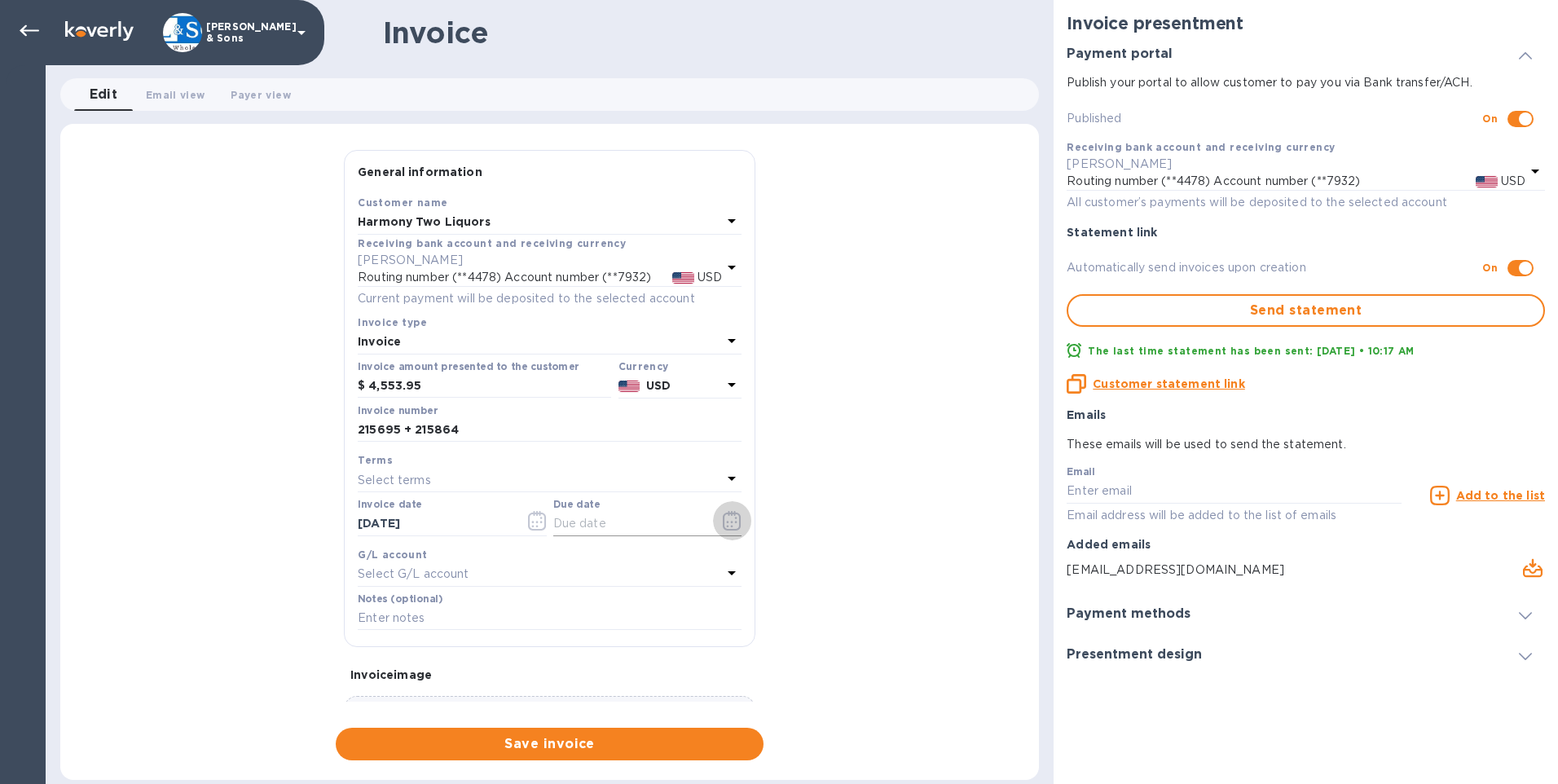
click at [727, 518] on icon "button" at bounding box center [732, 521] width 19 height 20
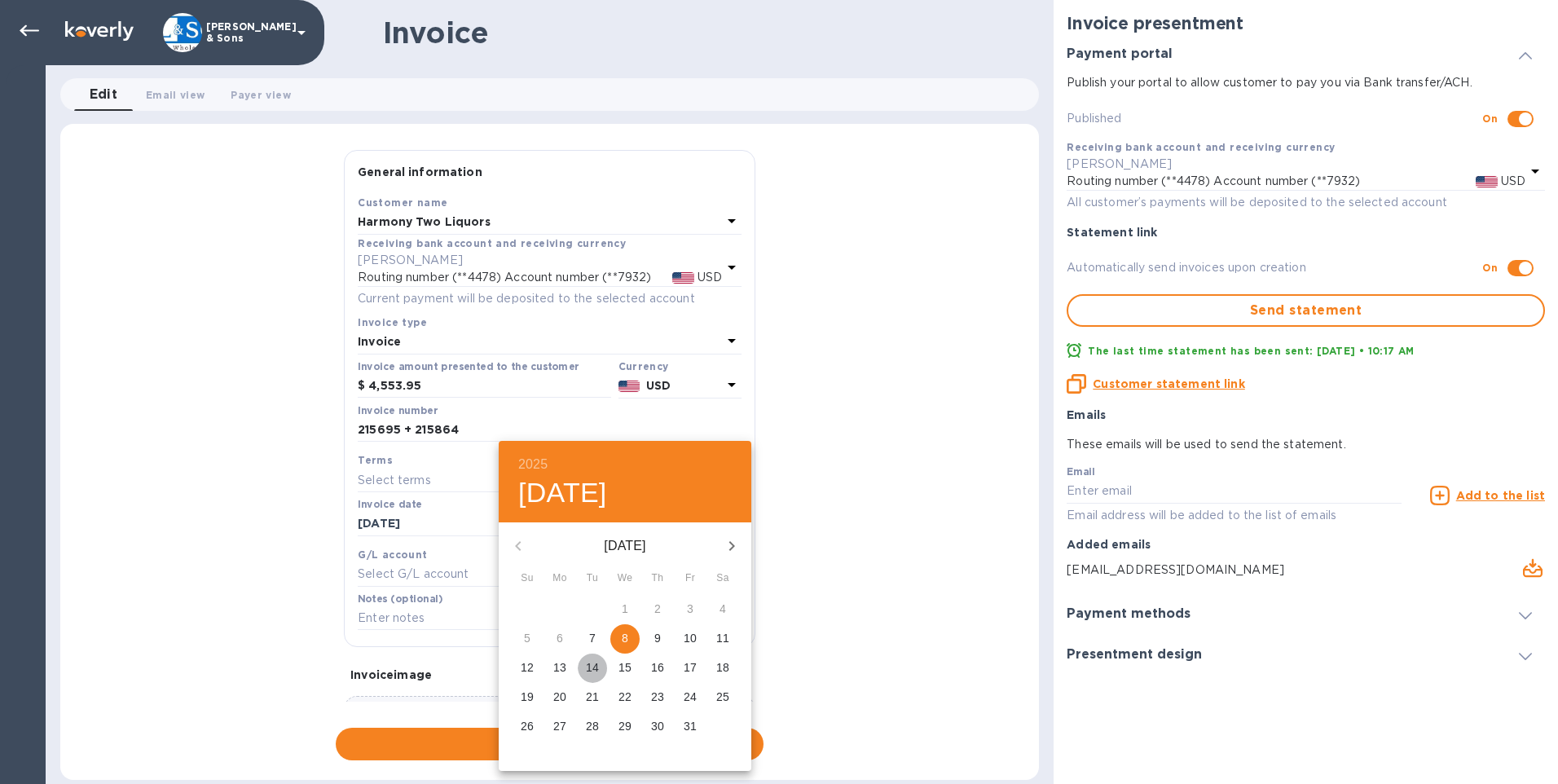
click at [590, 664] on p "14" at bounding box center [592, 667] width 13 height 16
type input "10/14/2025"
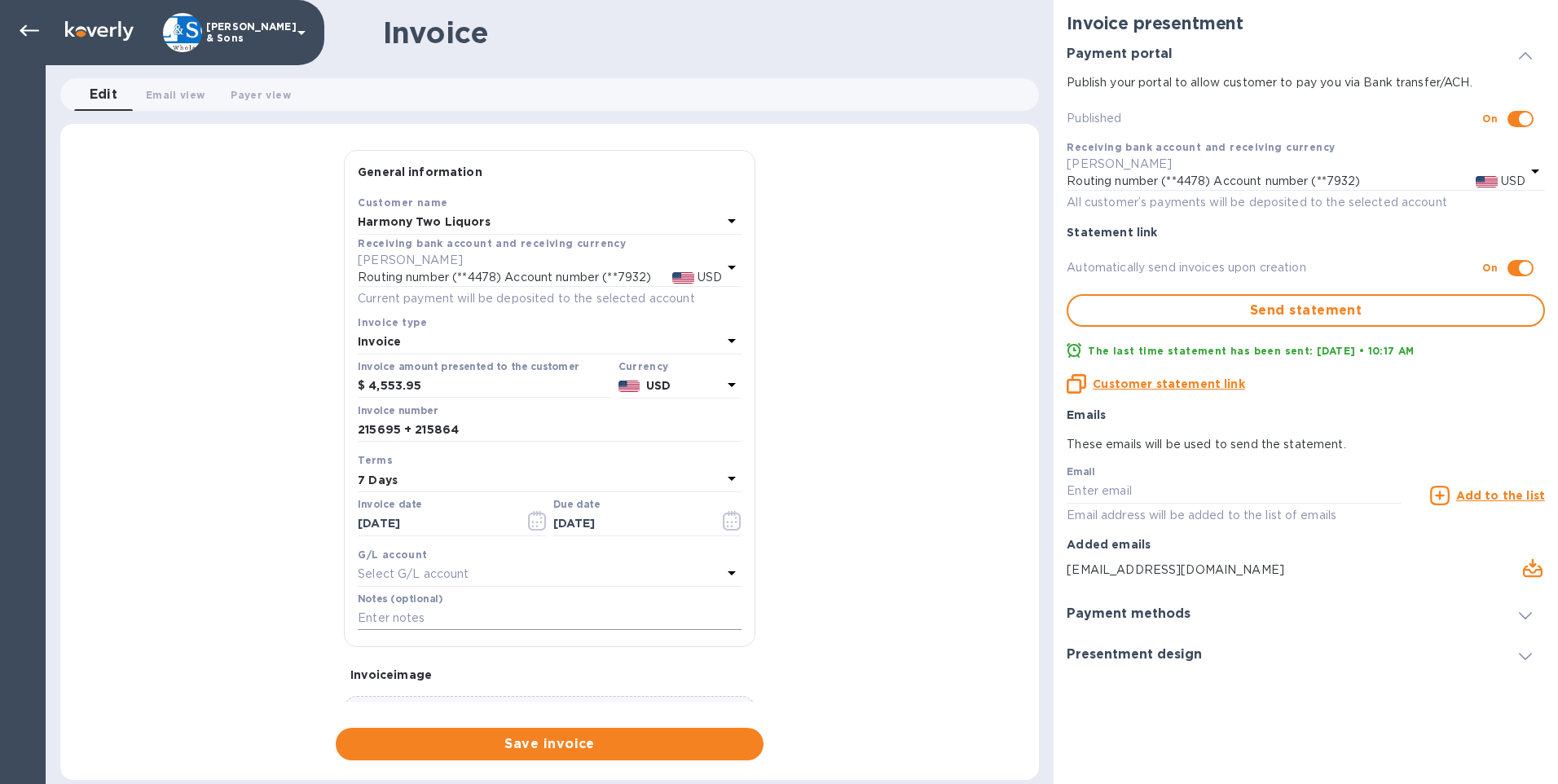
click at [466, 611] on input "text" at bounding box center [550, 618] width 384 height 24
type input "Includes credit of $121.43"
click at [248, 497] on div "General information Save Customer name Harmony Two Liquors Receiving bank accou…" at bounding box center [550, 454] width 979 height 610
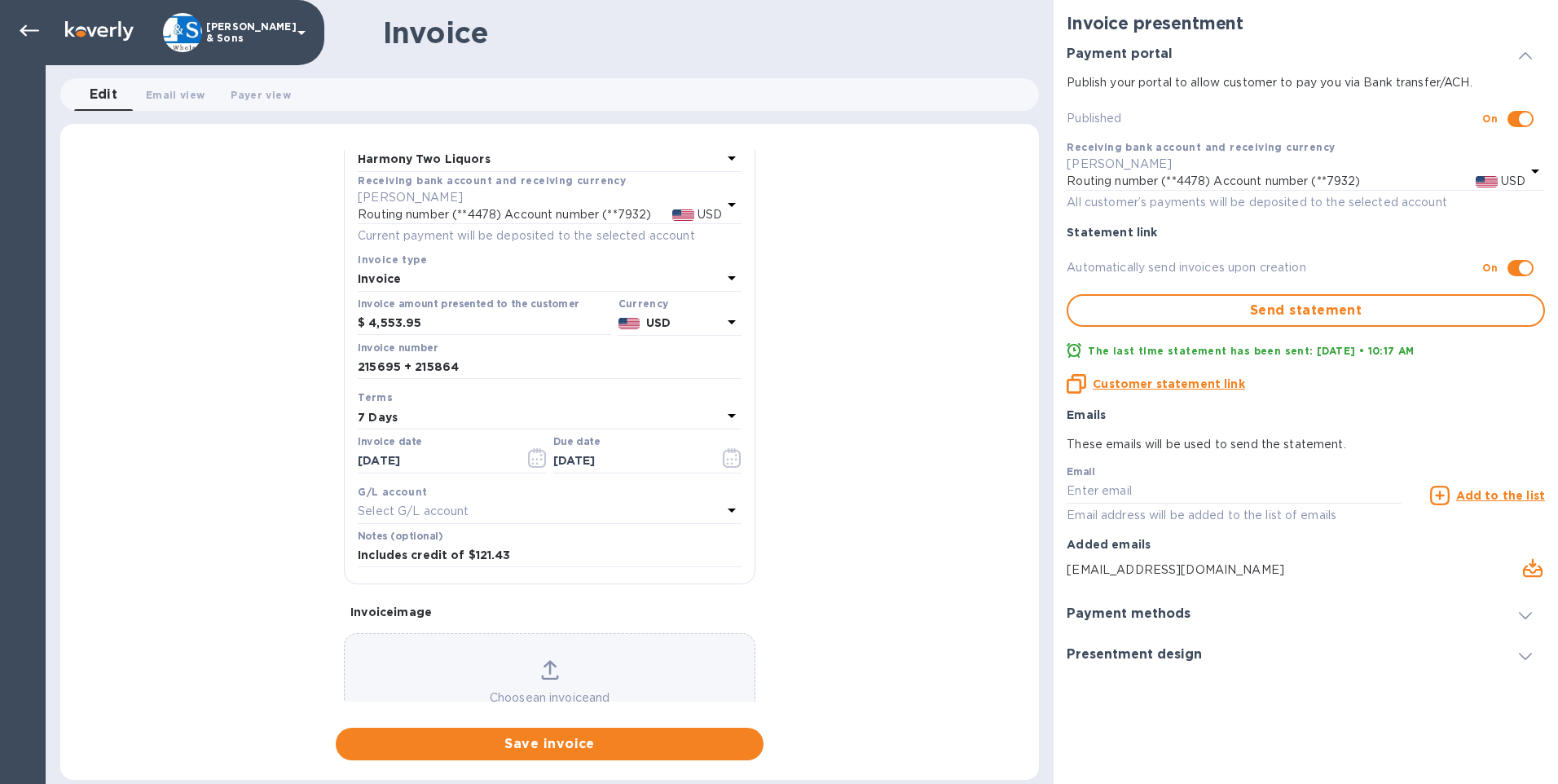
scroll to position [131, 0]
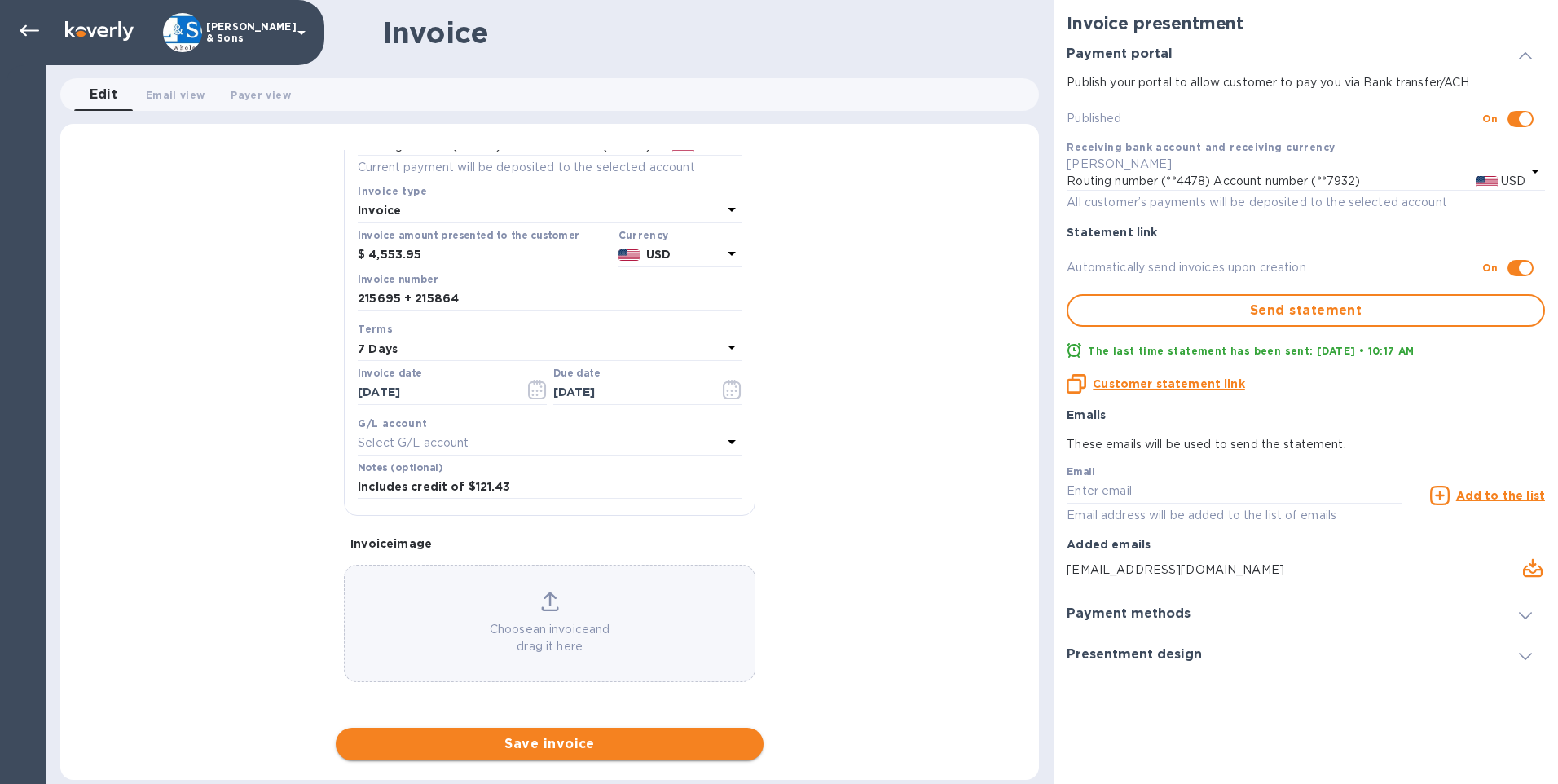
click at [536, 743] on span "Save invoice" at bounding box center [550, 744] width 402 height 20
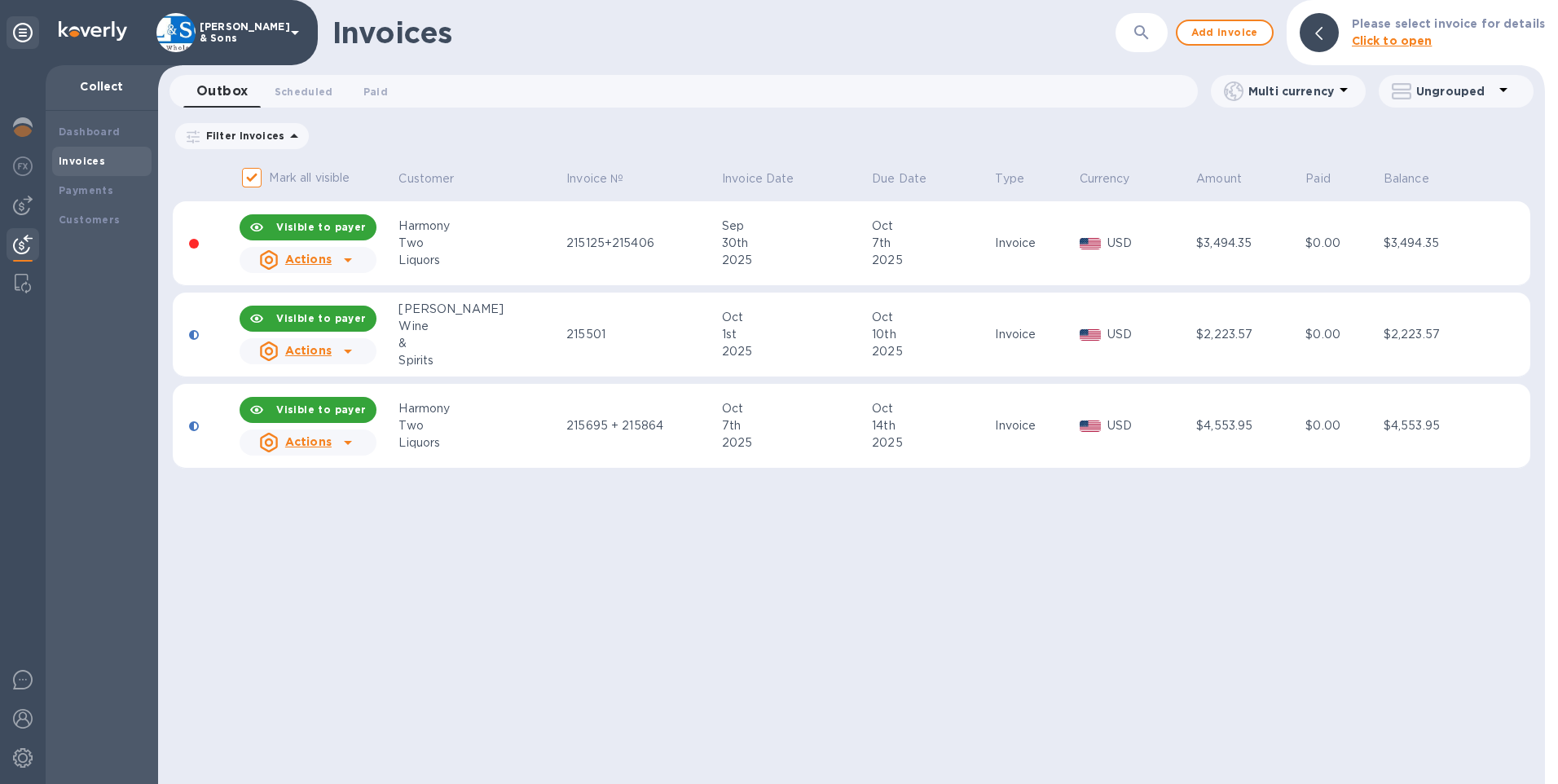
click at [349, 440] on icon at bounding box center [347, 442] width 8 height 4
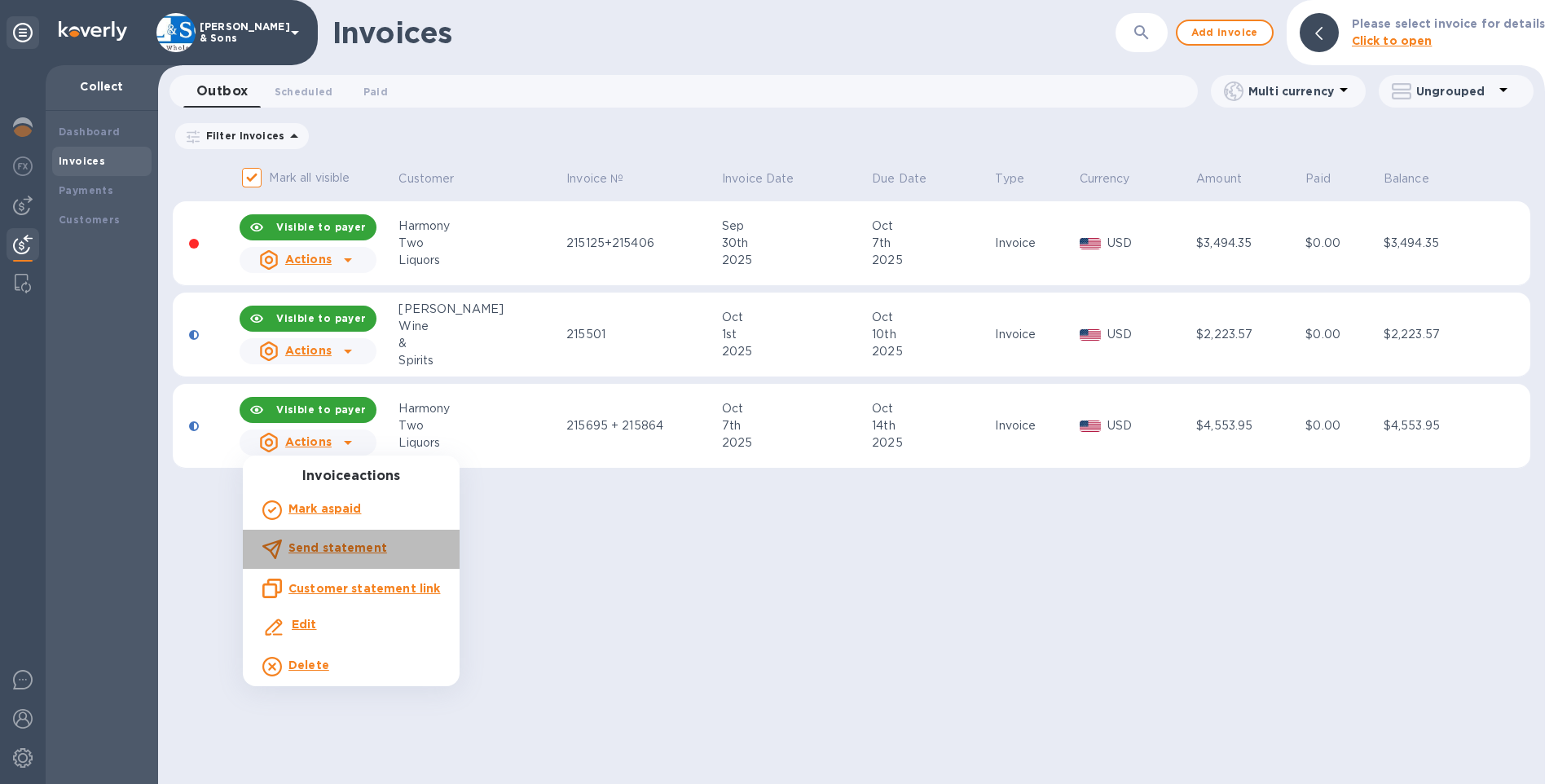
click at [353, 551] on b "Send statement" at bounding box center [337, 547] width 99 height 13
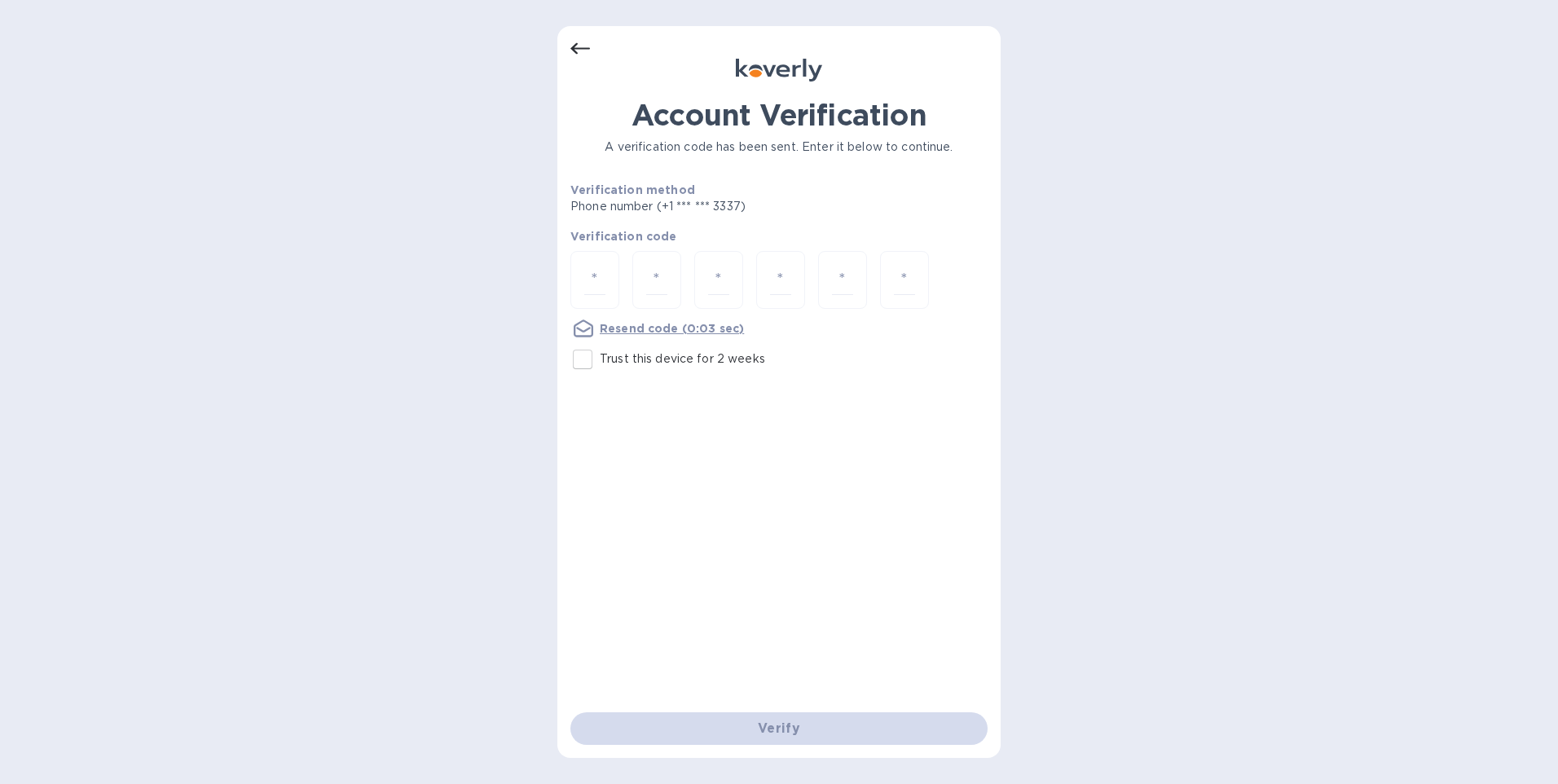
click at [624, 252] on div at bounding box center [779, 281] width 417 height 61
click at [613, 270] on div at bounding box center [595, 280] width 49 height 58
type input "1"
type input "0"
type input "5"
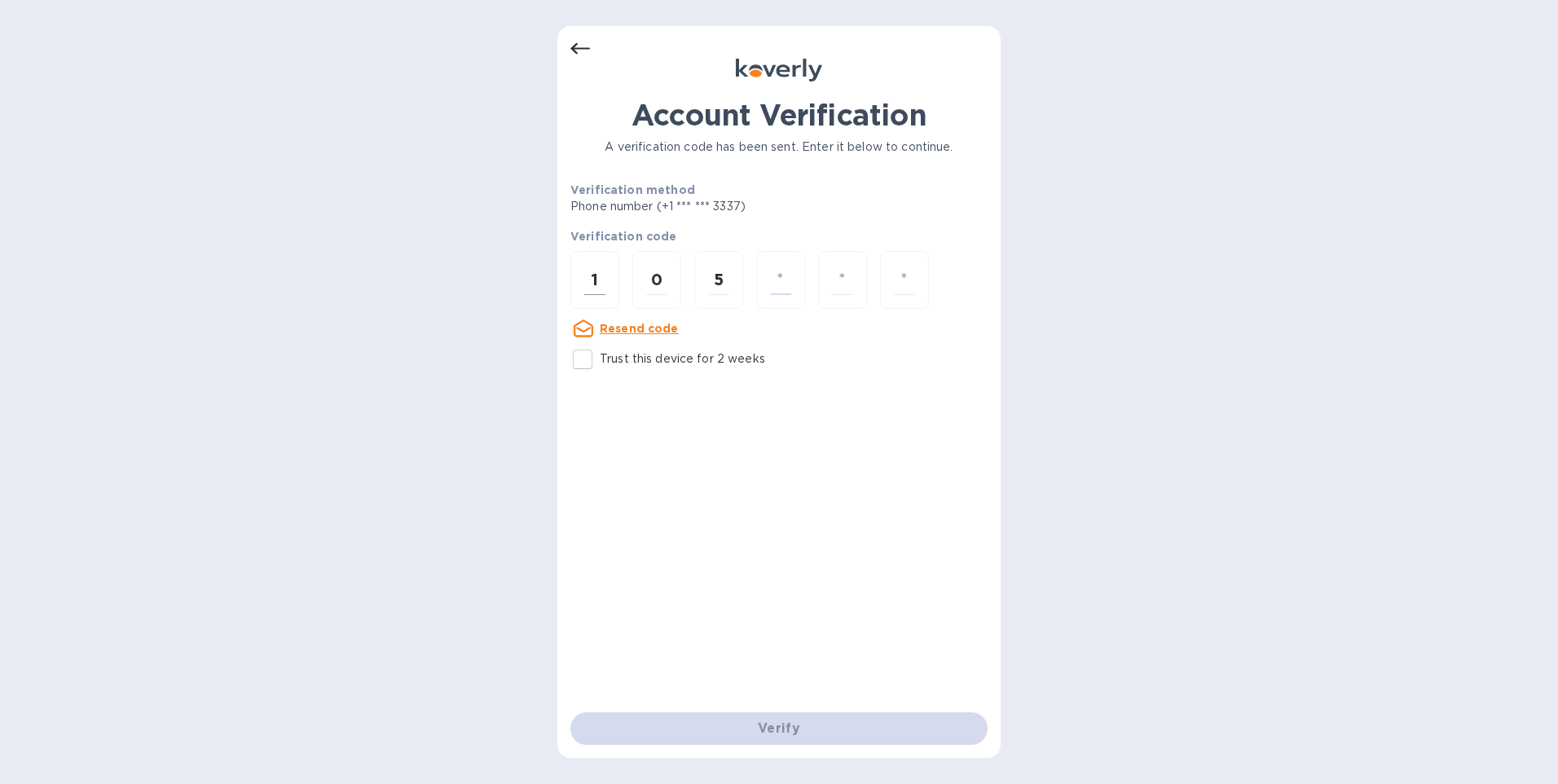
type input "9"
type input "3"
type input "5"
type input "2"
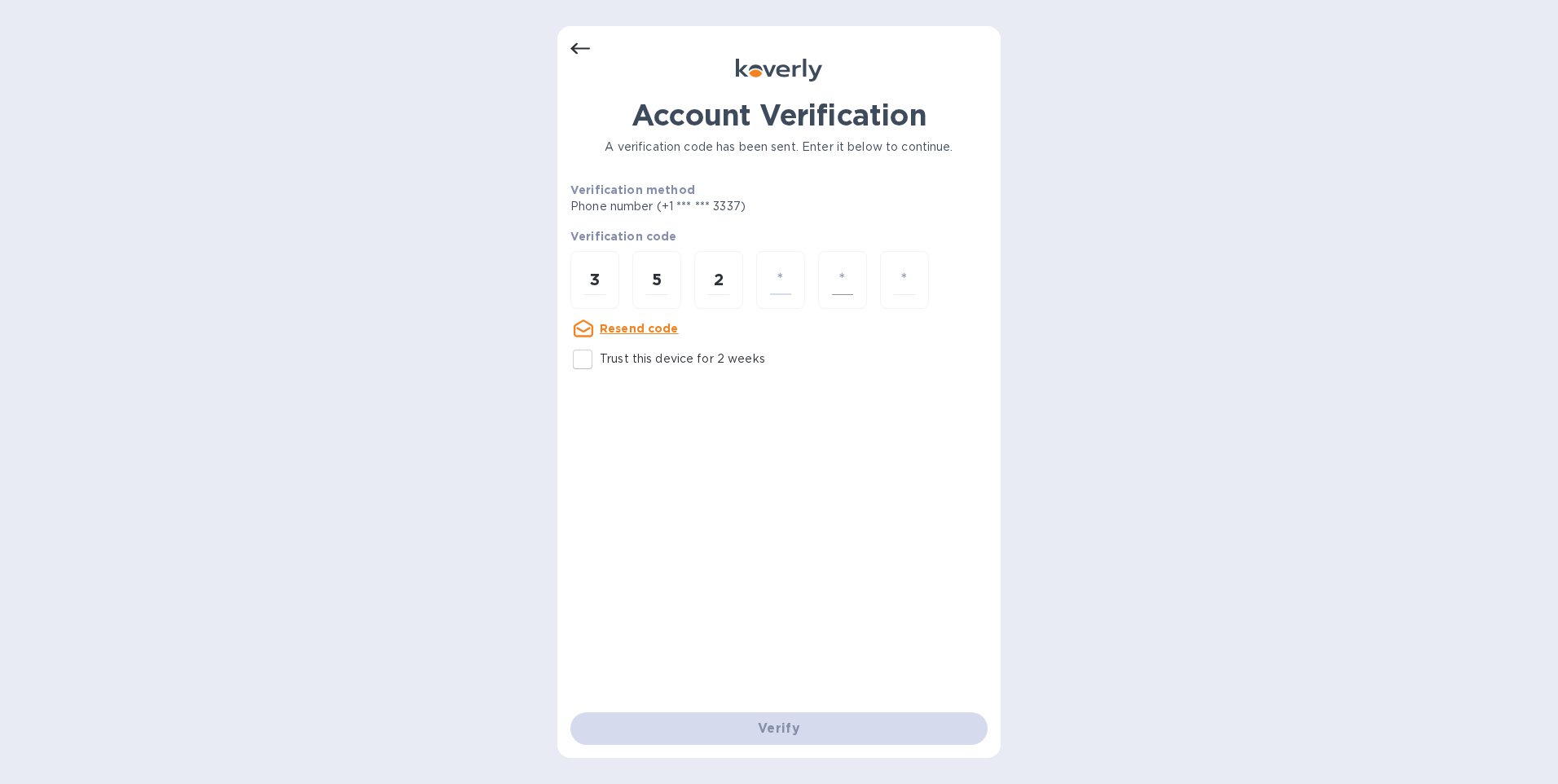
type input "8"
type input "9"
type input "0"
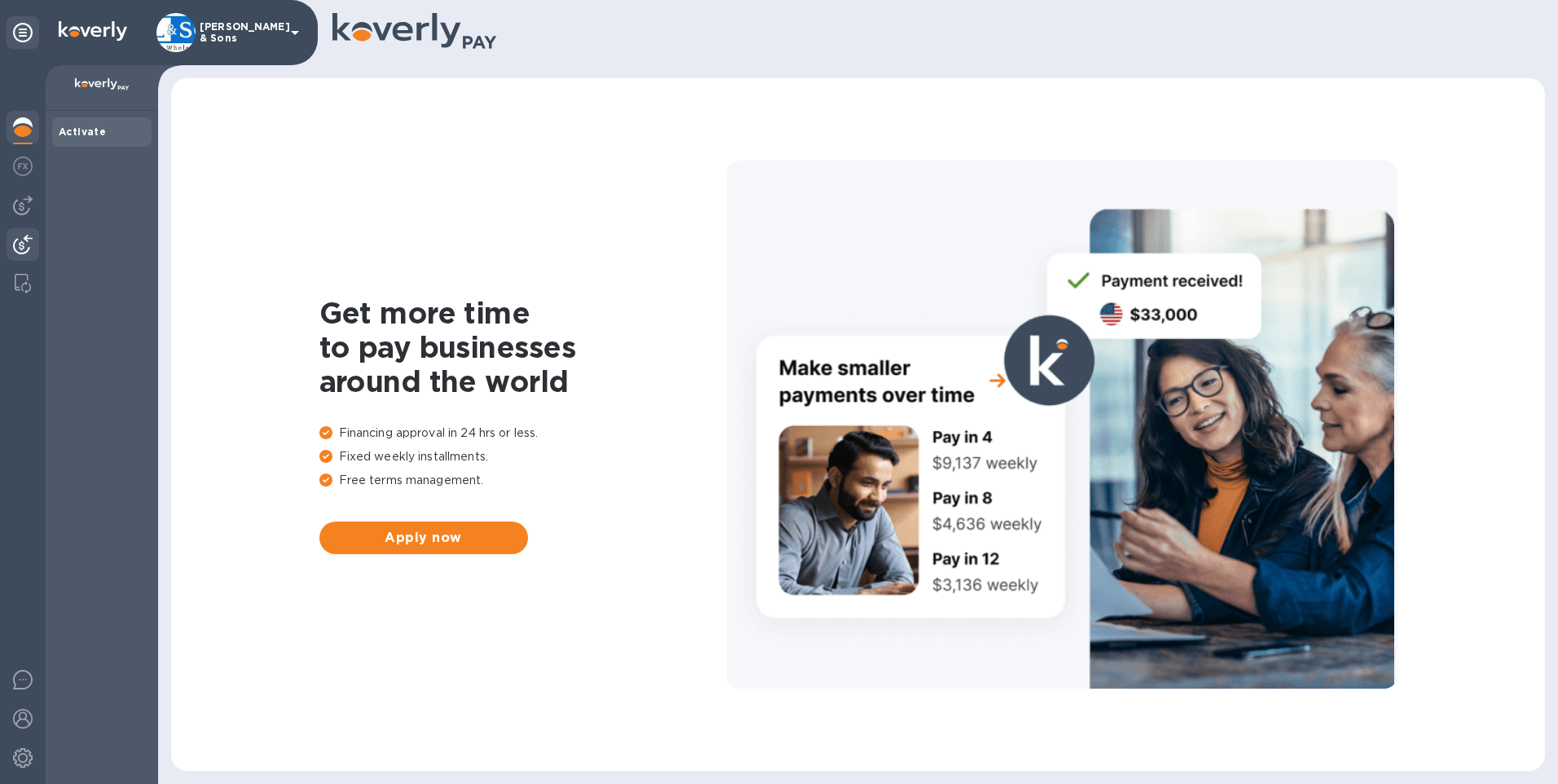
click at [24, 229] on div at bounding box center [23, 247] width 33 height 36
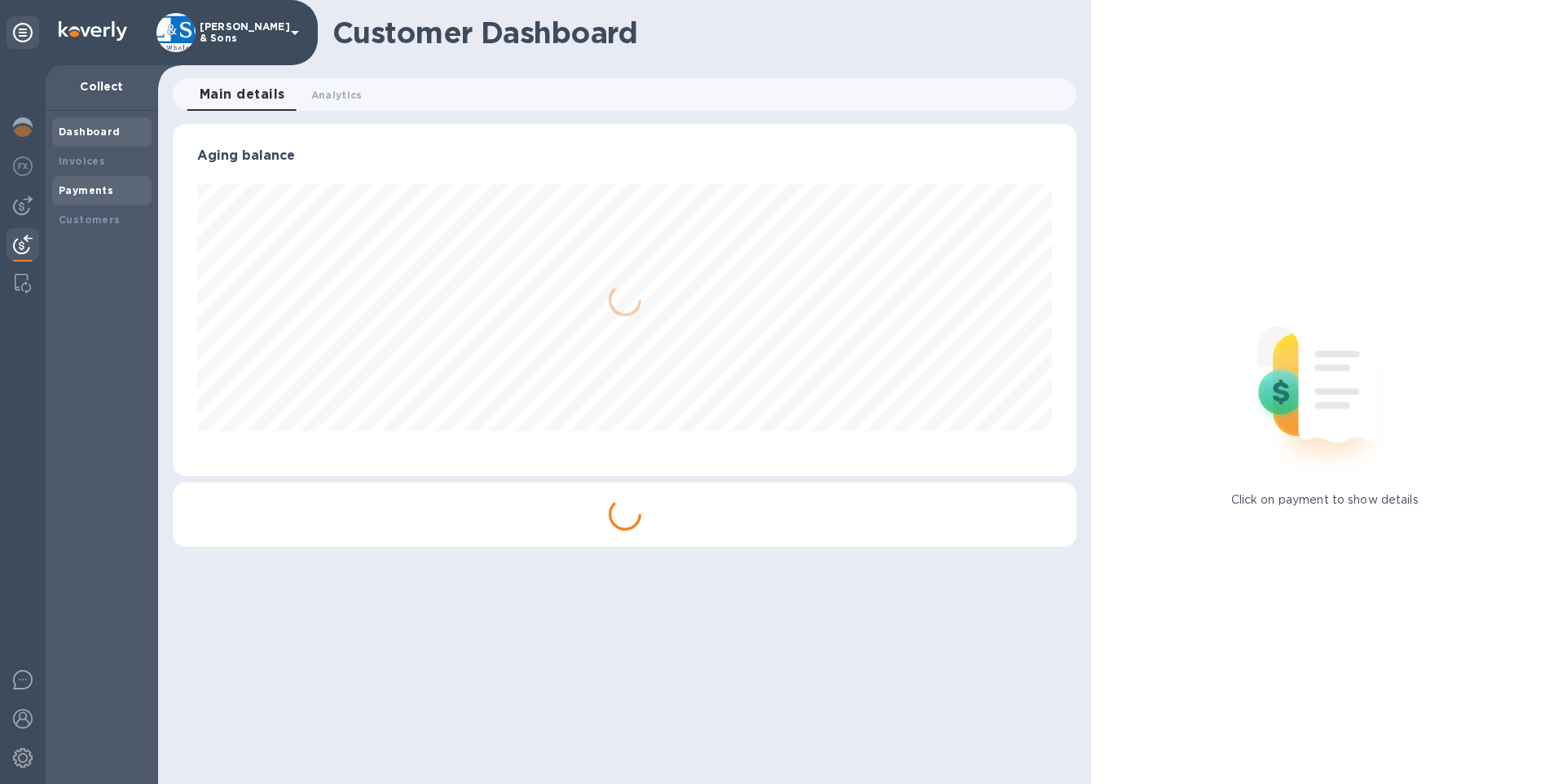
scroll to position [352, 905]
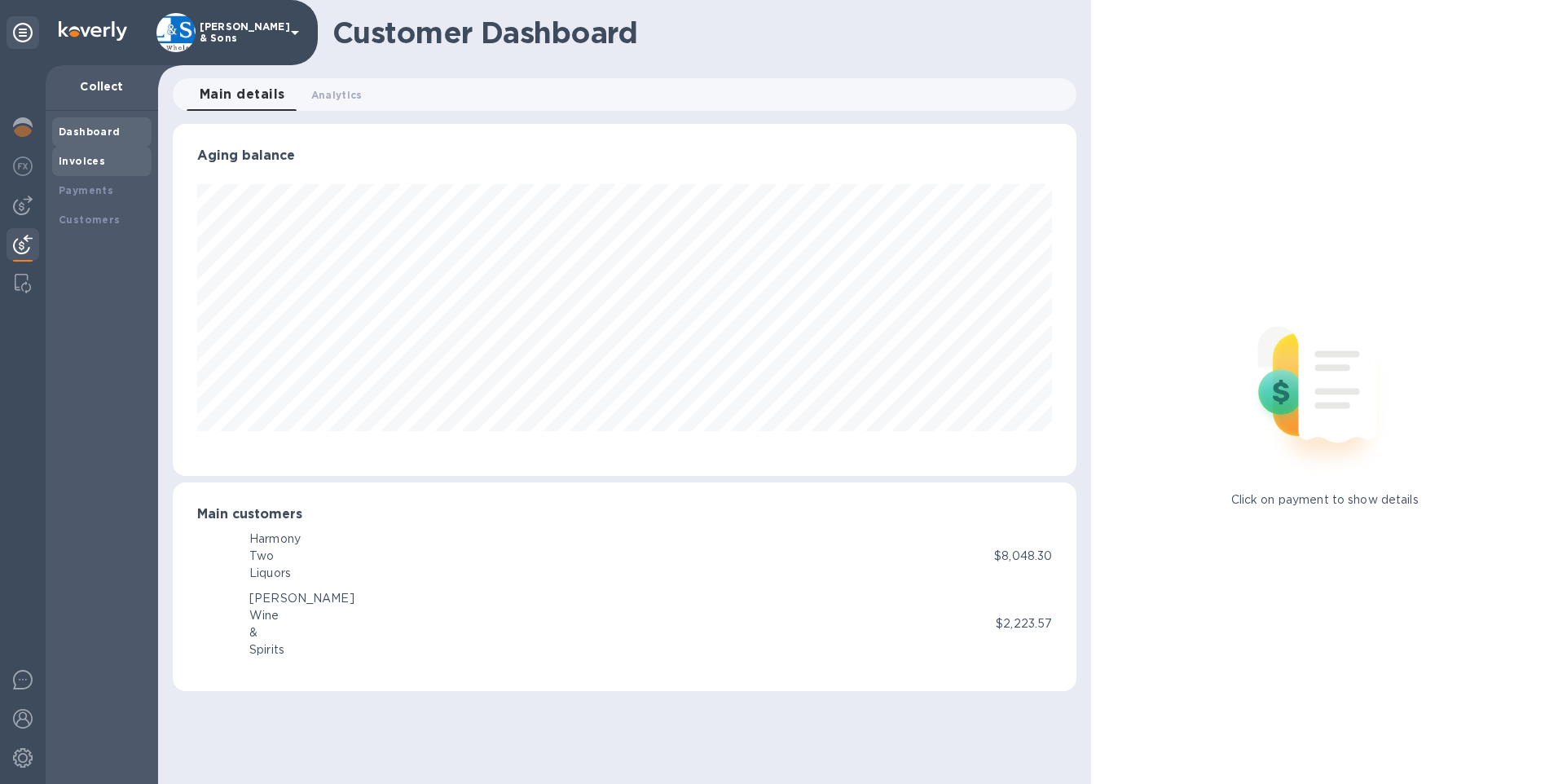
click at [91, 168] on div "Invoices" at bounding box center [102, 161] width 86 height 16
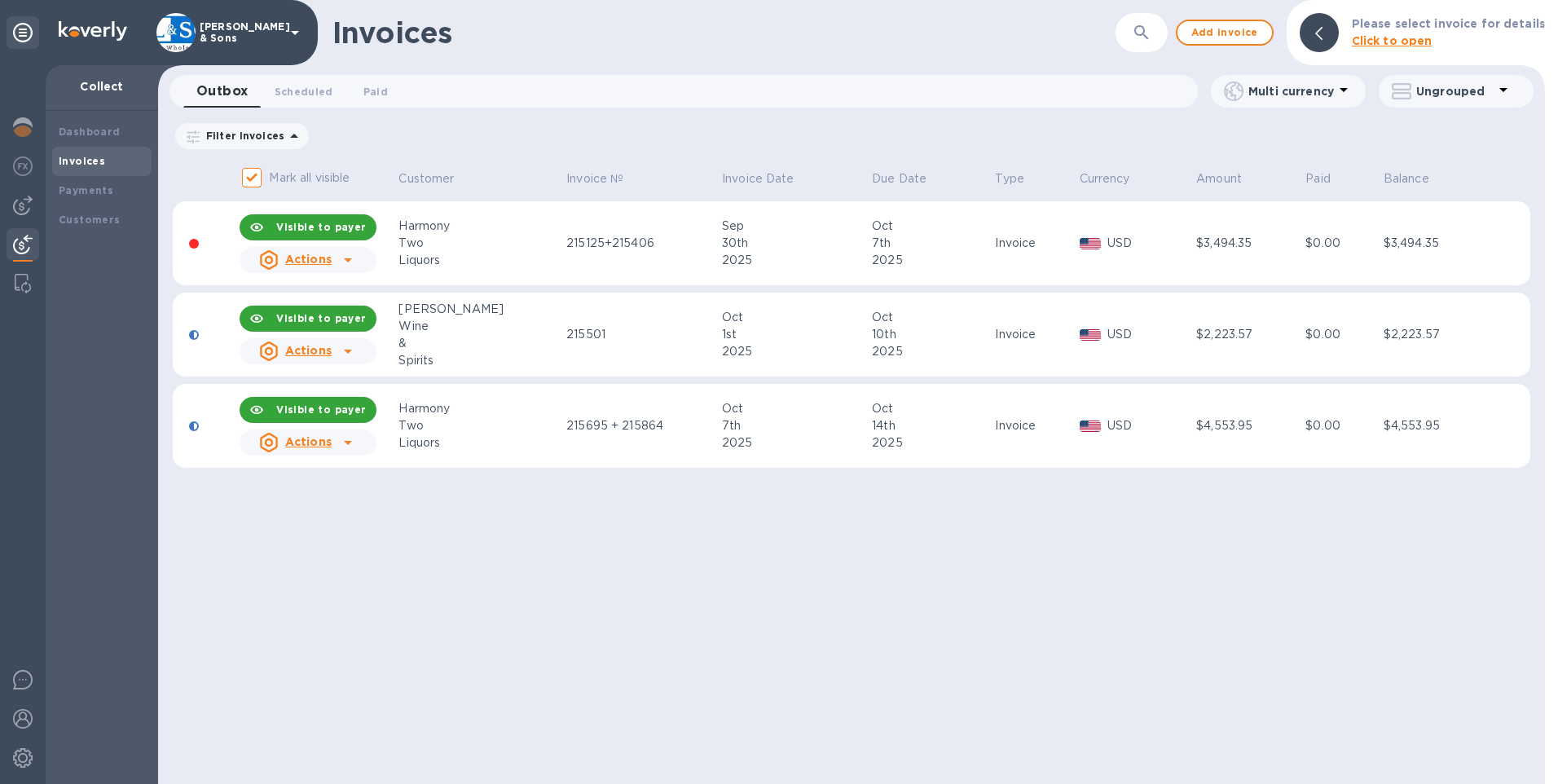
click at [345, 447] on icon at bounding box center [348, 442] width 20 height 20
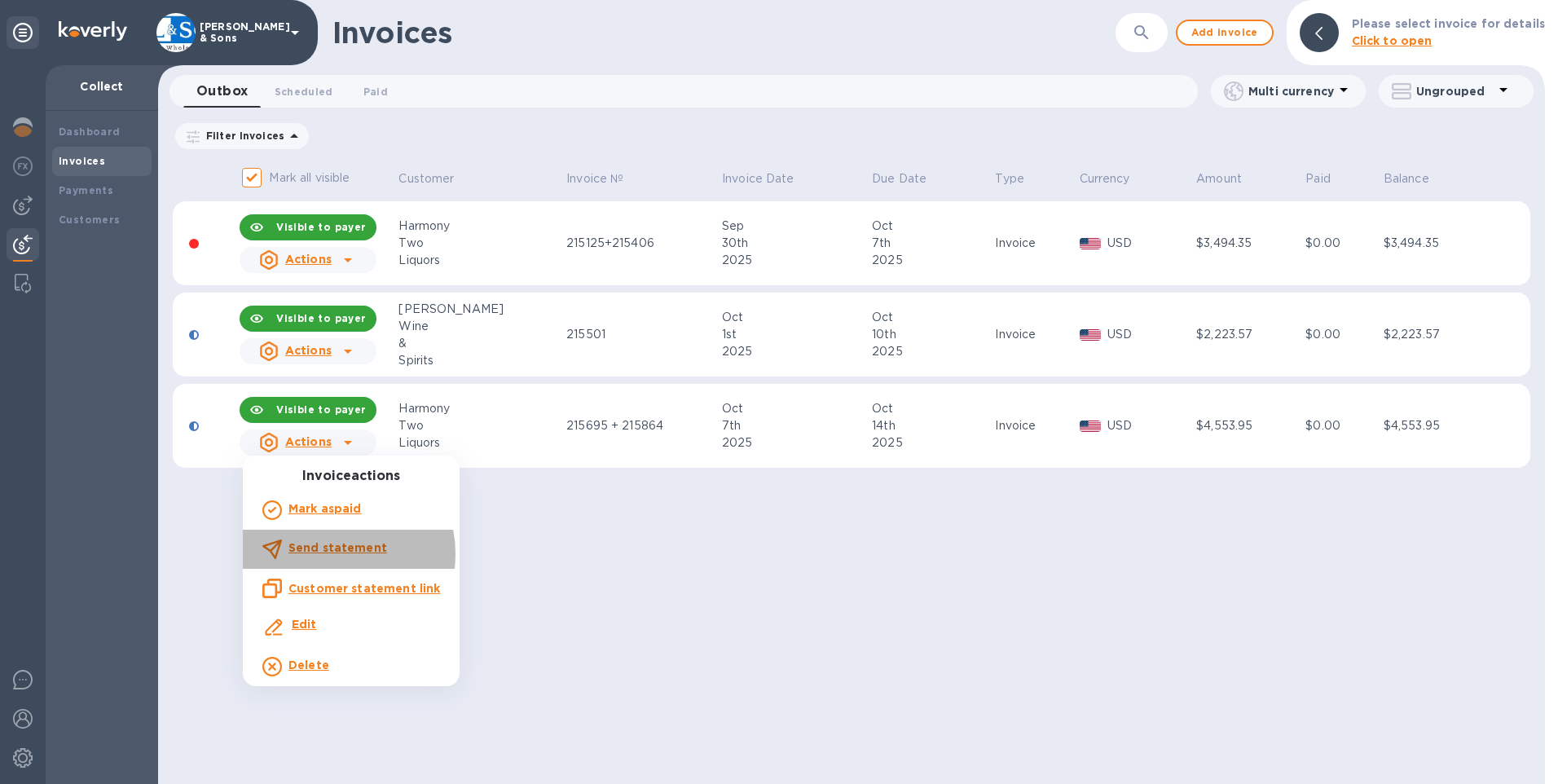
click at [336, 554] on p "Send statement" at bounding box center [337, 547] width 99 height 17
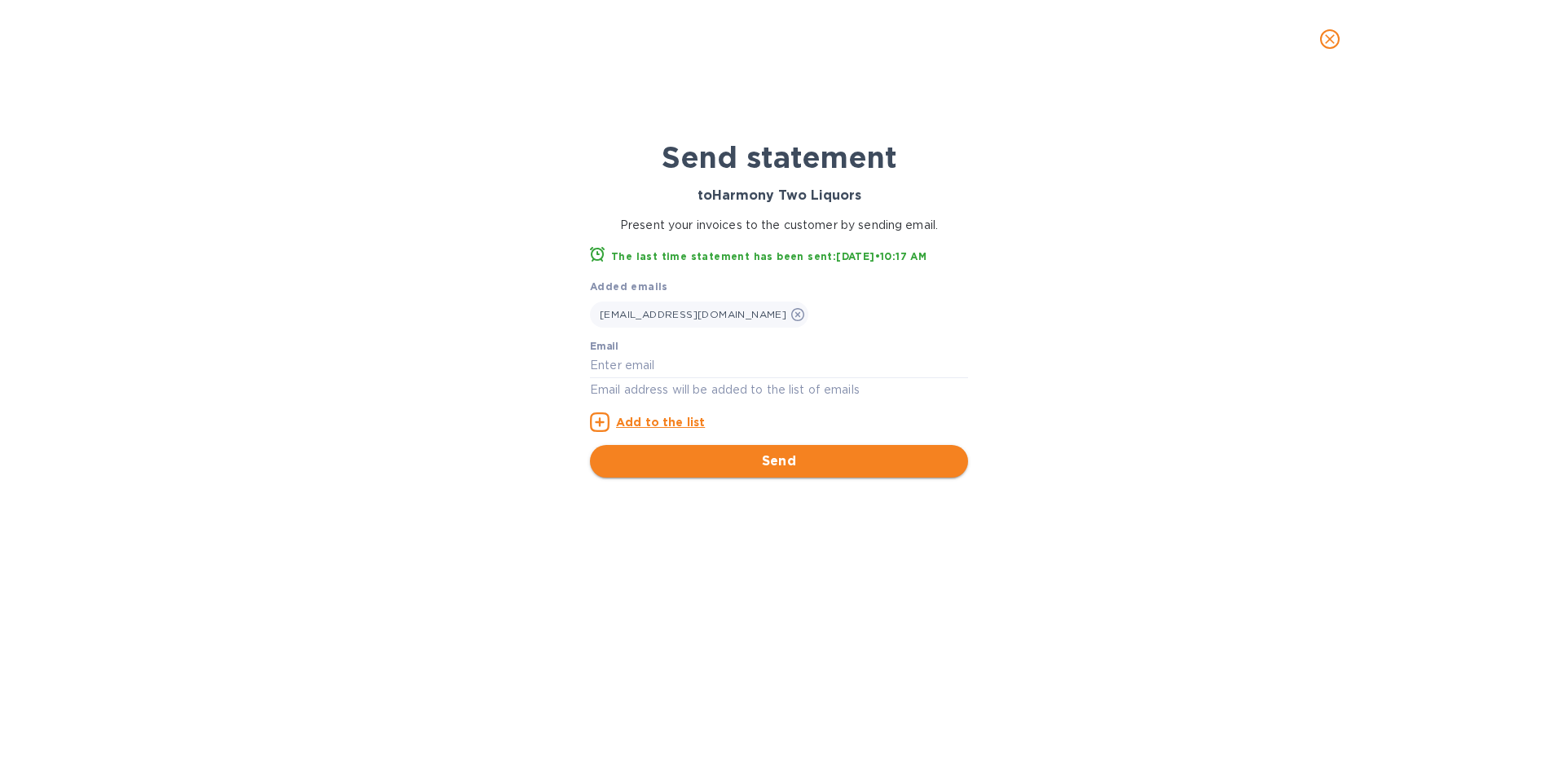
click at [700, 456] on span "Send" at bounding box center [779, 461] width 352 height 20
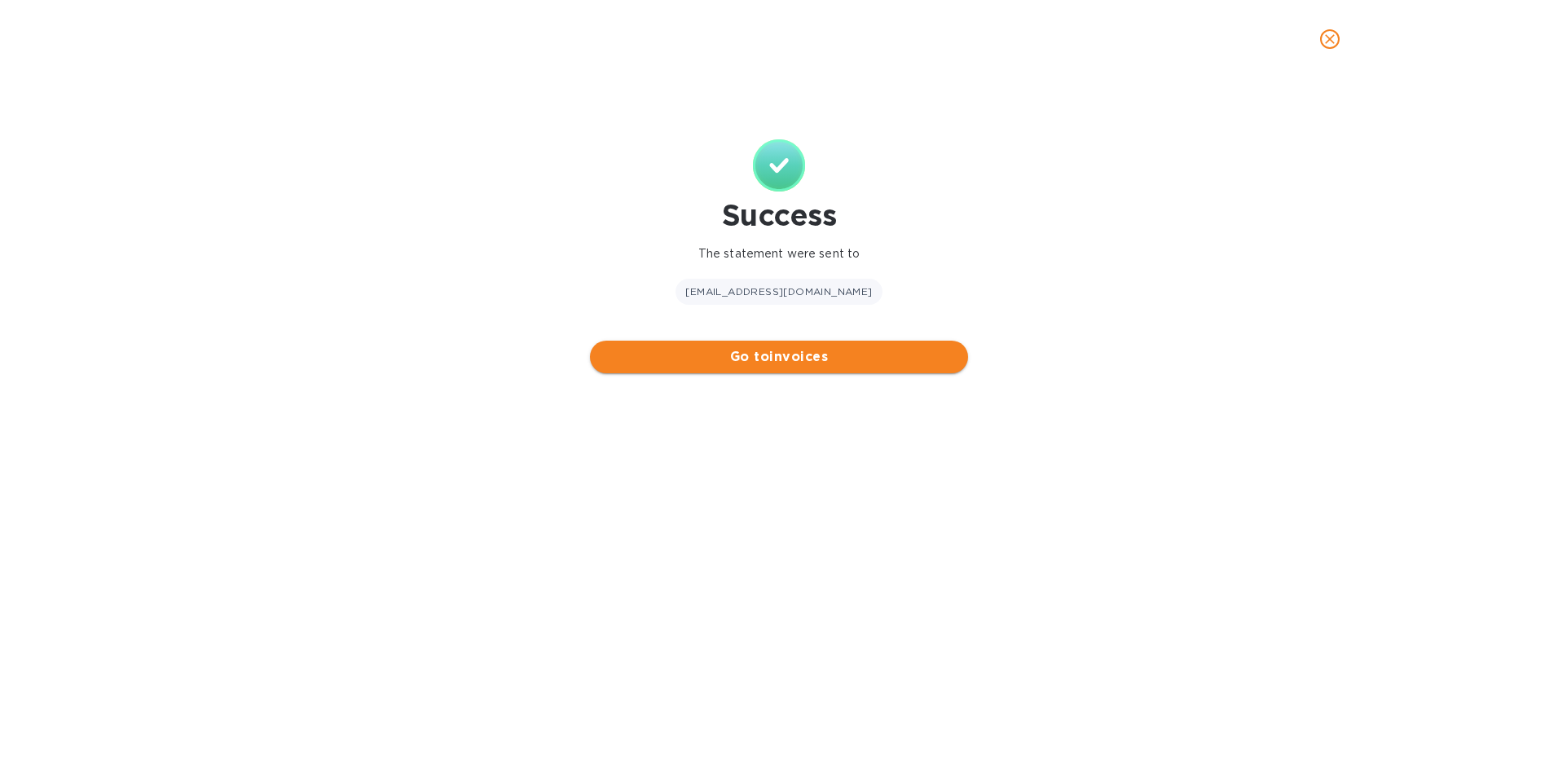
click at [693, 361] on span "Go to invoices" at bounding box center [779, 357] width 352 height 20
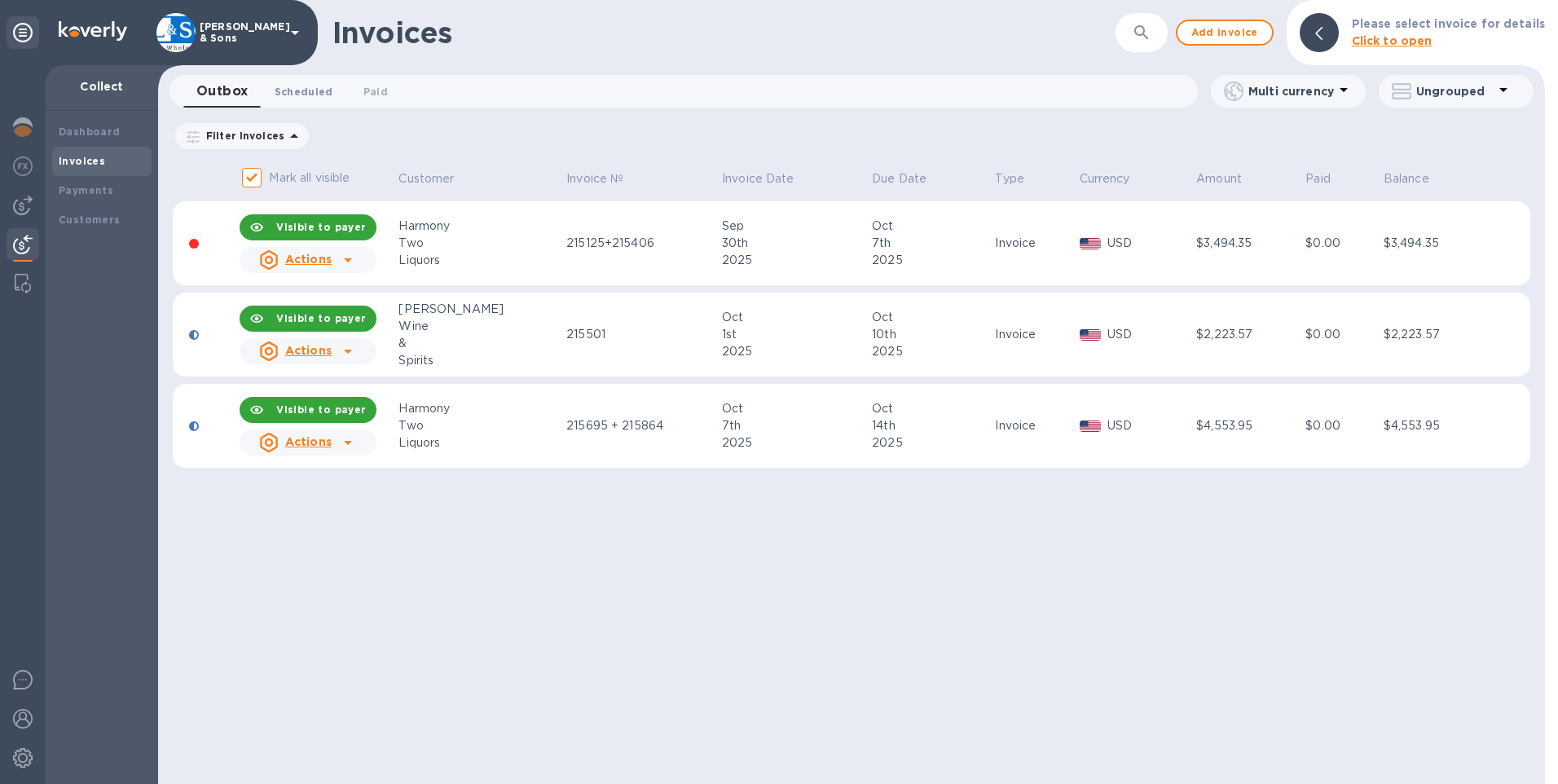
click at [294, 96] on span "Scheduled 0" at bounding box center [304, 92] width 59 height 17
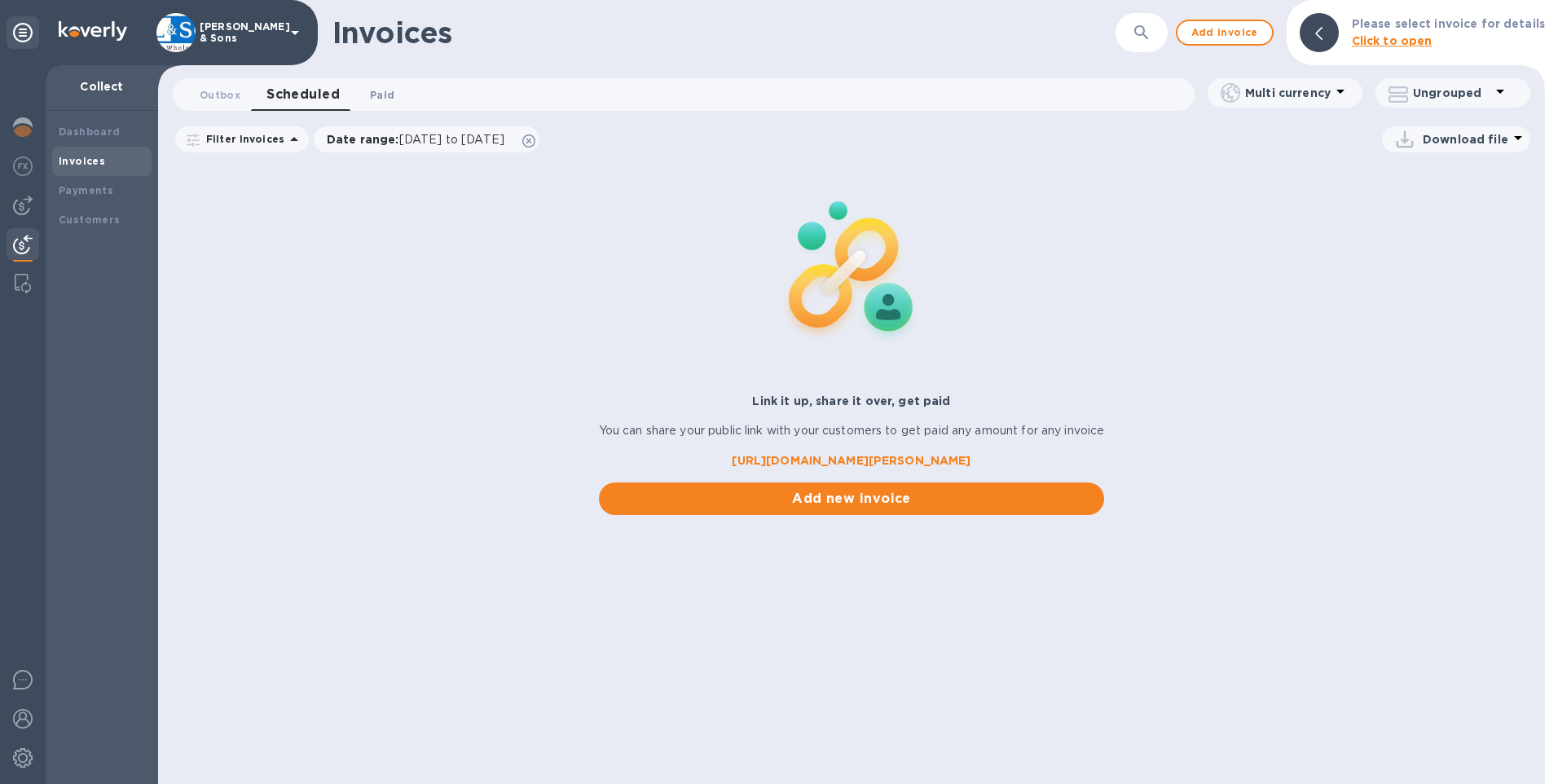
click at [380, 95] on span "Paid 0" at bounding box center [382, 94] width 24 height 17
